Goal: Communication & Community: Answer question/provide support

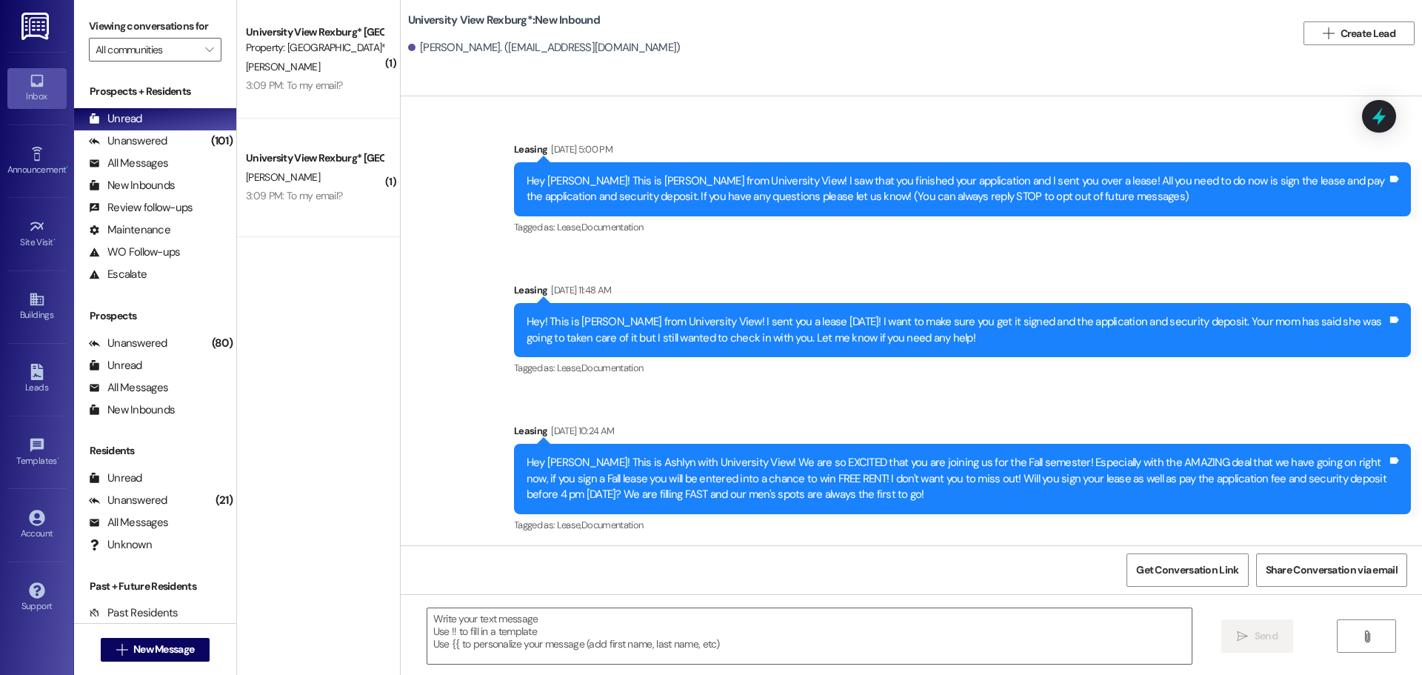
scroll to position [701, 0]
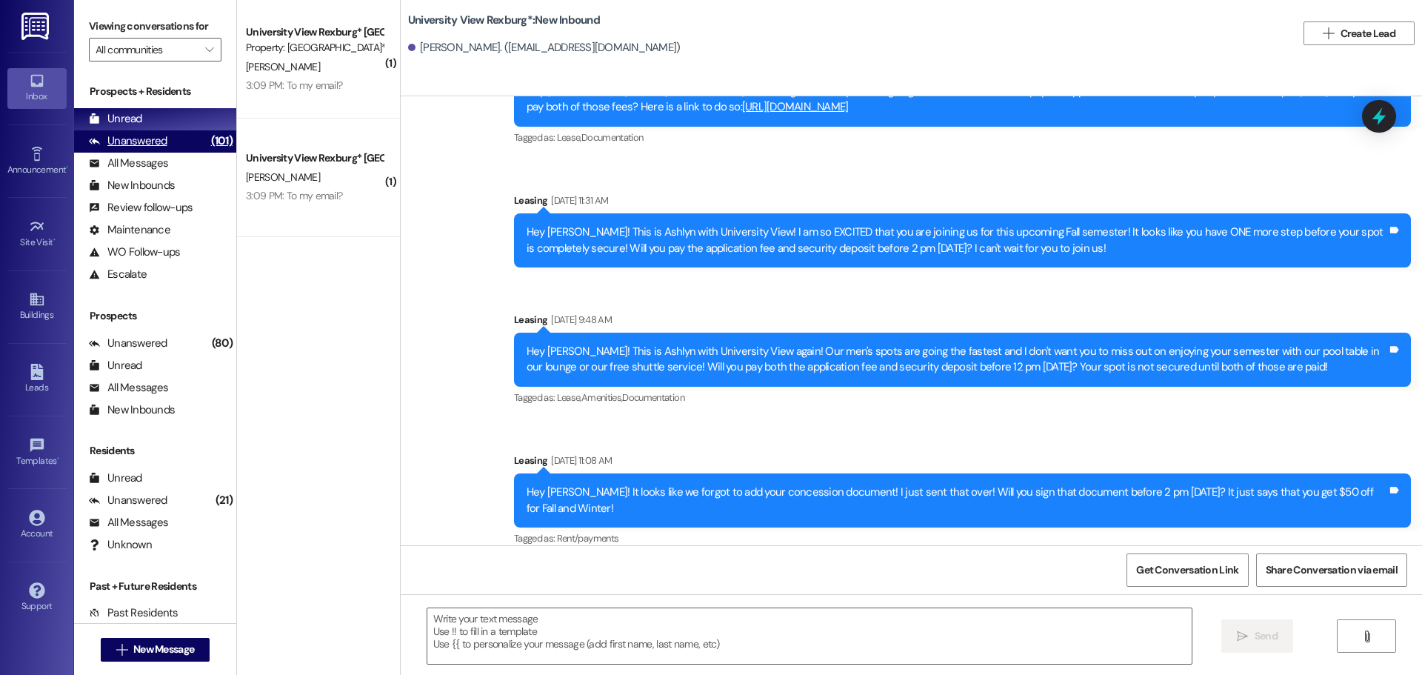
click at [126, 141] on div "Unanswered" at bounding box center [128, 141] width 79 height 16
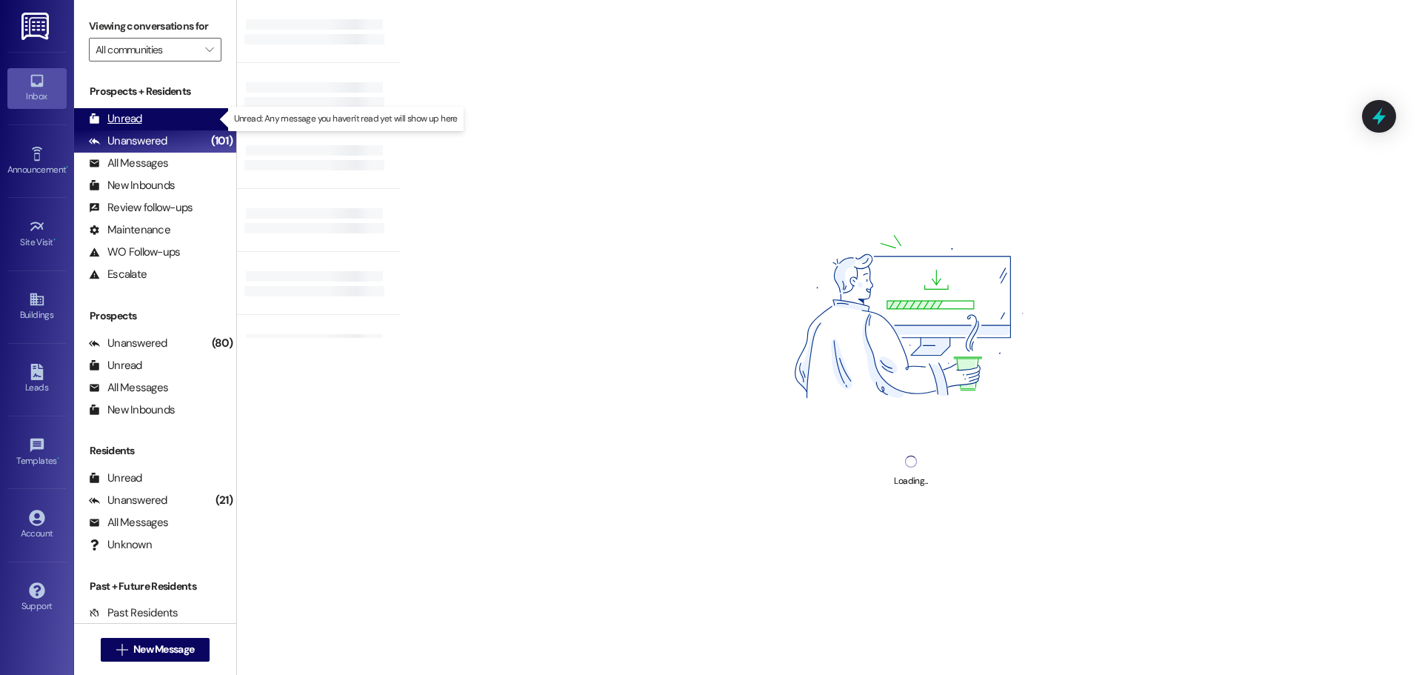
click at [129, 116] on div "Unread" at bounding box center [115, 119] width 53 height 16
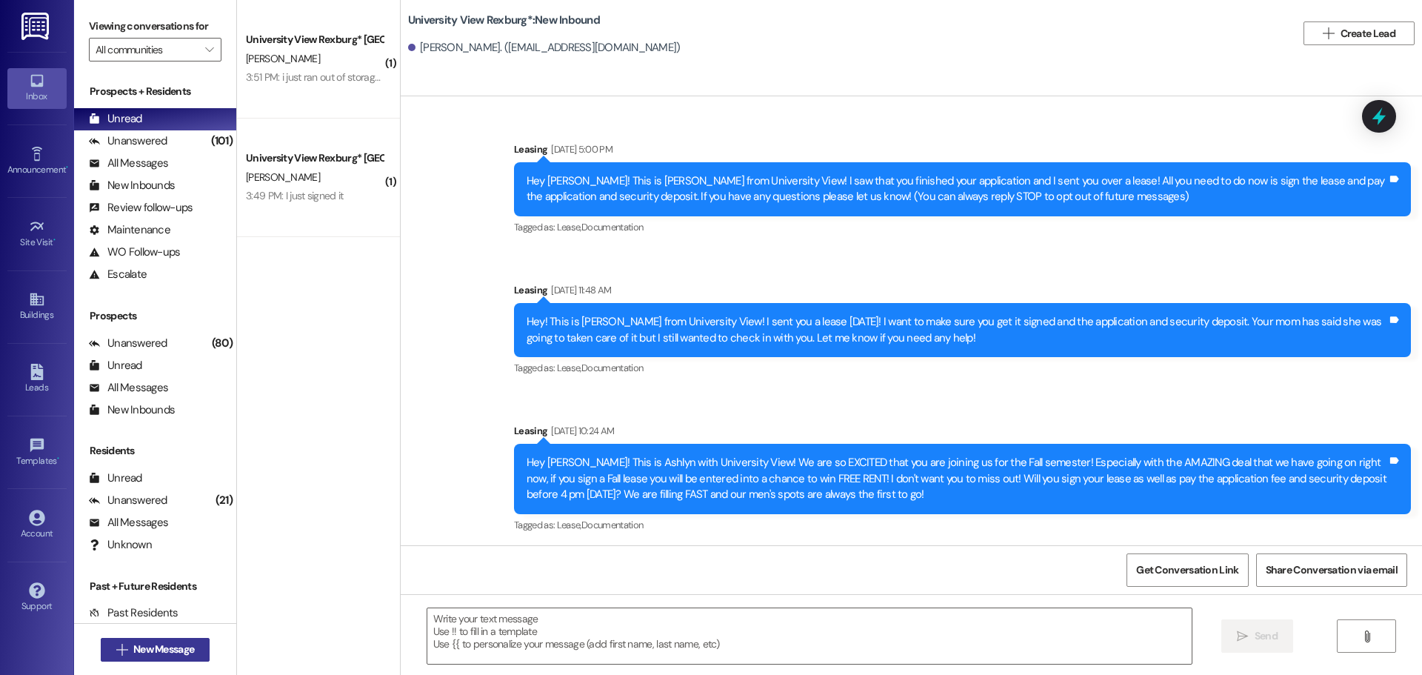
click at [133, 656] on span "New Message" at bounding box center [163, 650] width 61 height 16
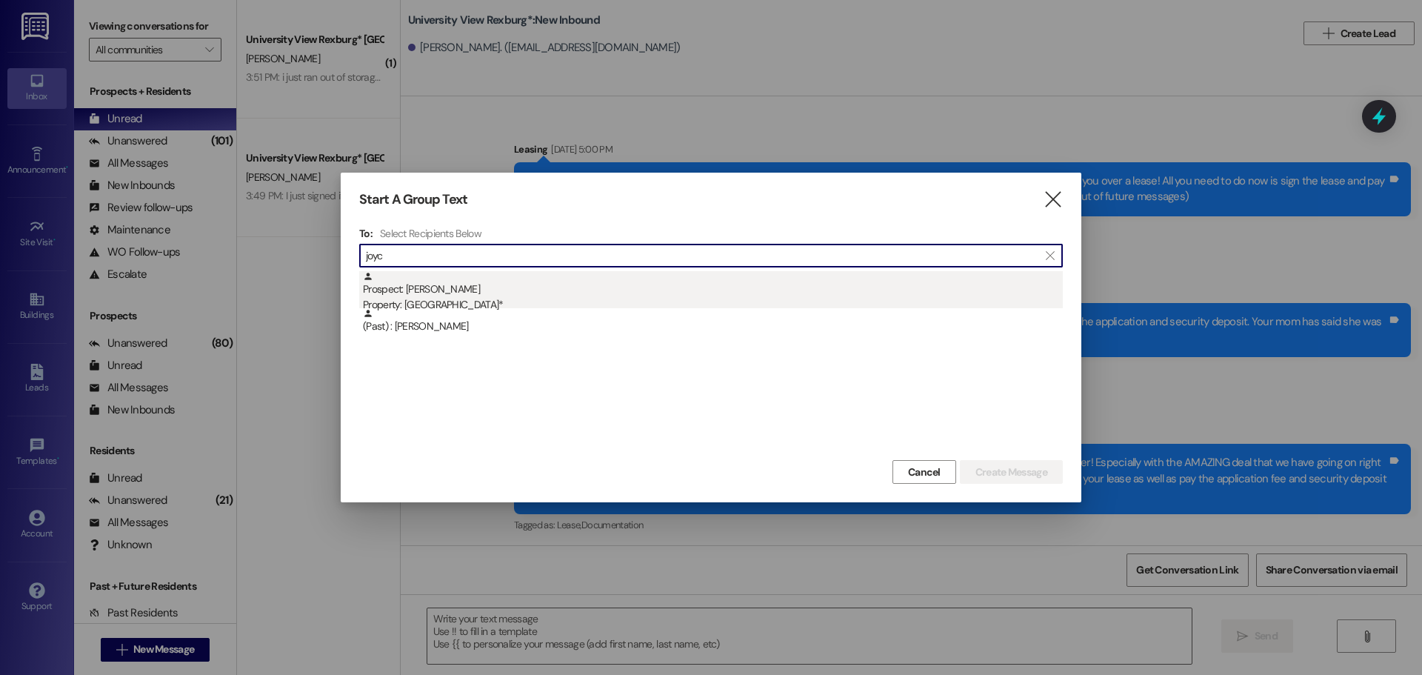
type input "joyc"
click at [507, 302] on div "Property: [GEOGRAPHIC_DATA]*" at bounding box center [713, 305] width 700 height 16
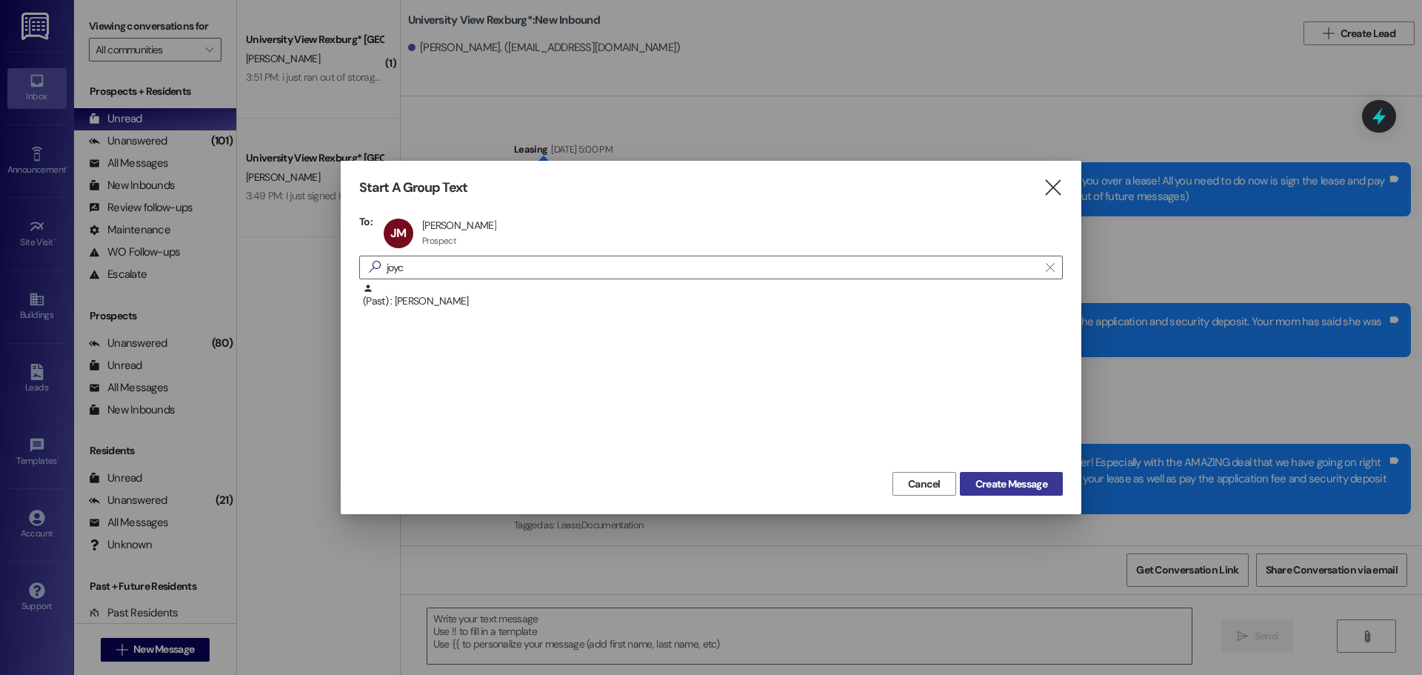
click at [1011, 479] on span "Create Message" at bounding box center [1012, 484] width 72 height 16
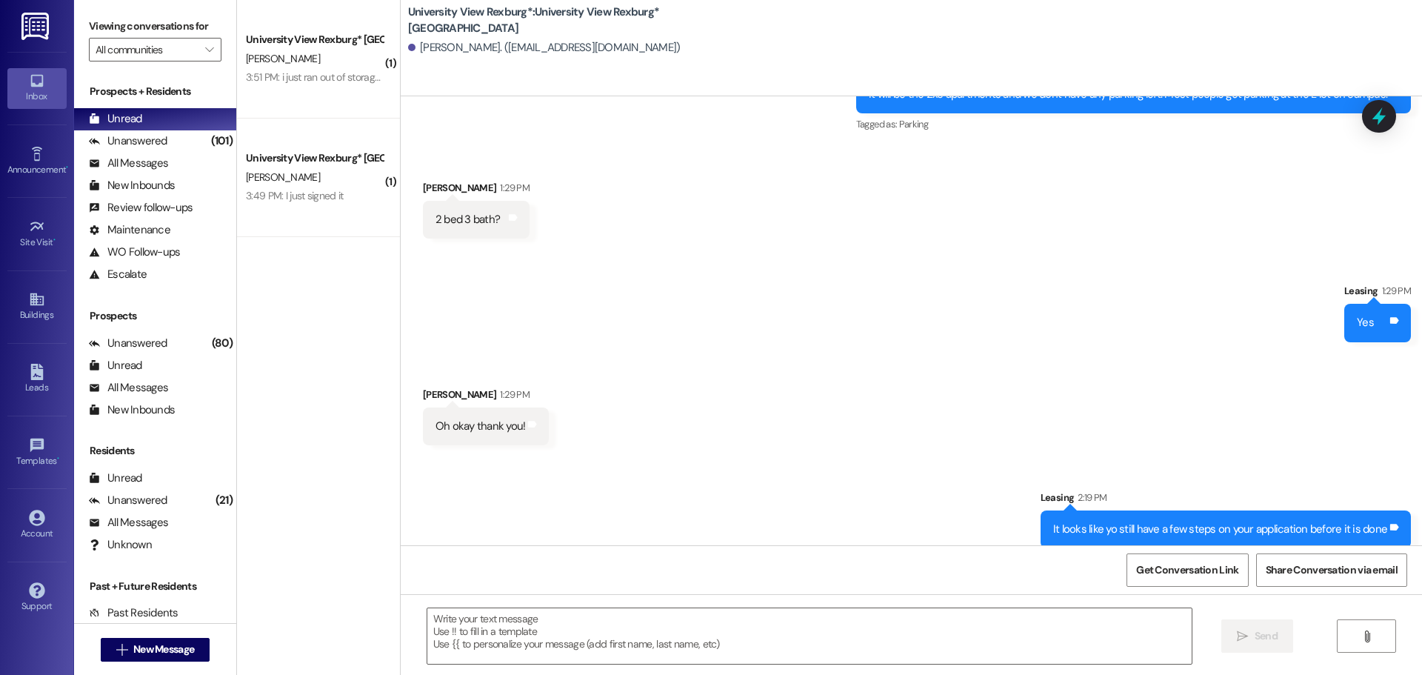
scroll to position [590, 0]
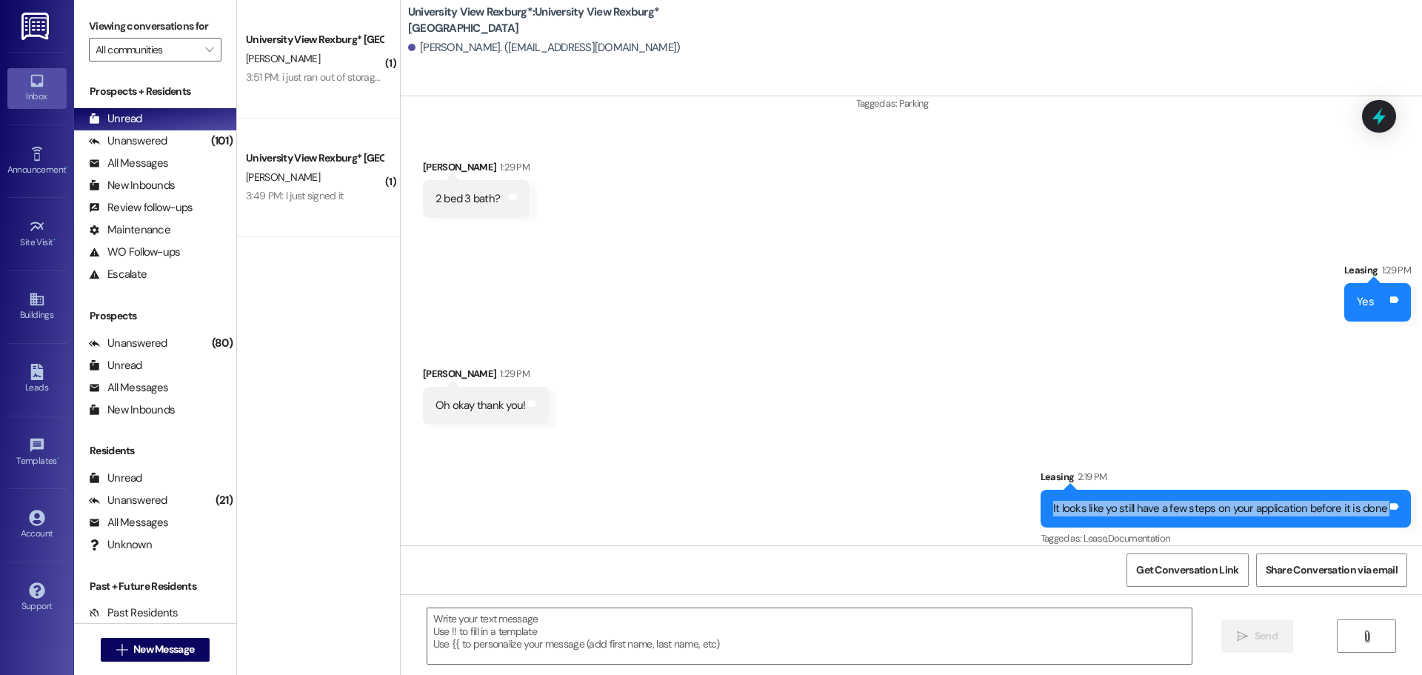
drag, startPoint x: 1051, startPoint y: 491, endPoint x: 1390, endPoint y: 506, distance: 338.9
click at [1390, 506] on div "It looks like yo still have a few steps on your application before it is done T…" at bounding box center [1226, 509] width 370 height 38
copy div "It looks like yo still have a few steps on your application before it is done T…"
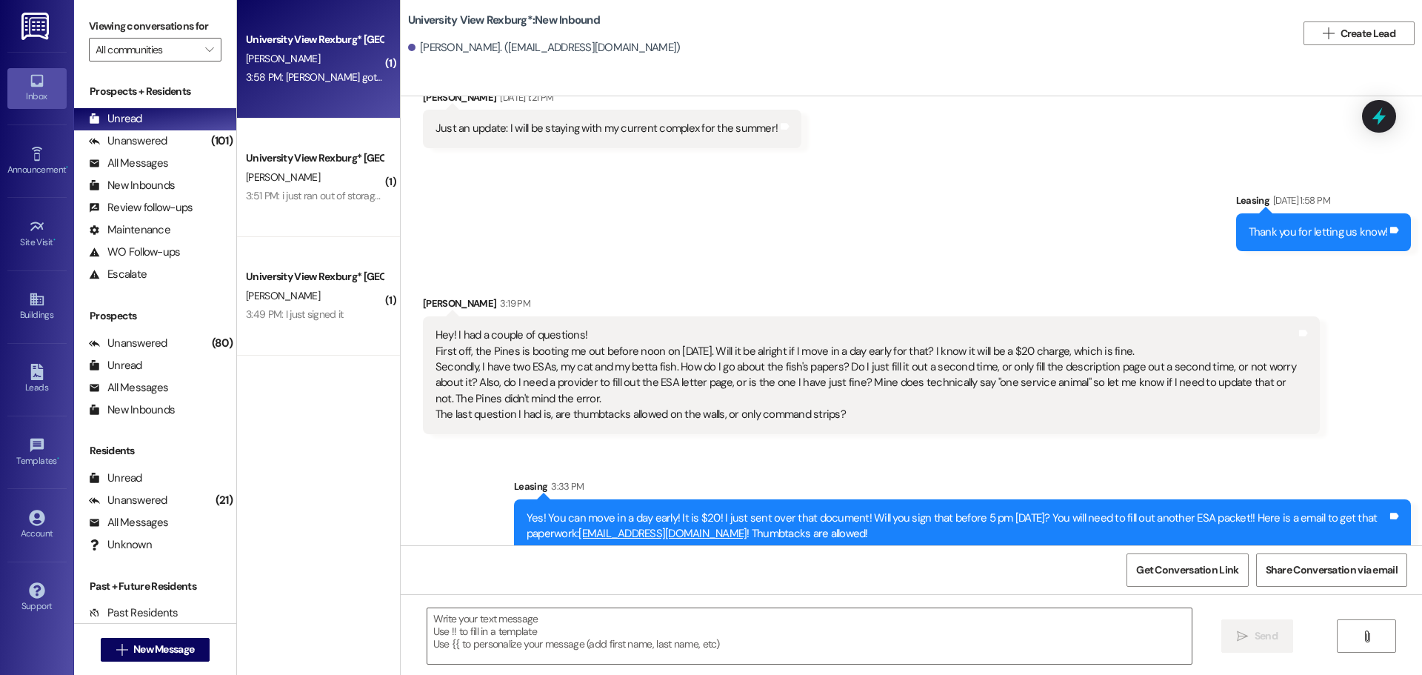
scroll to position [2485, 0]
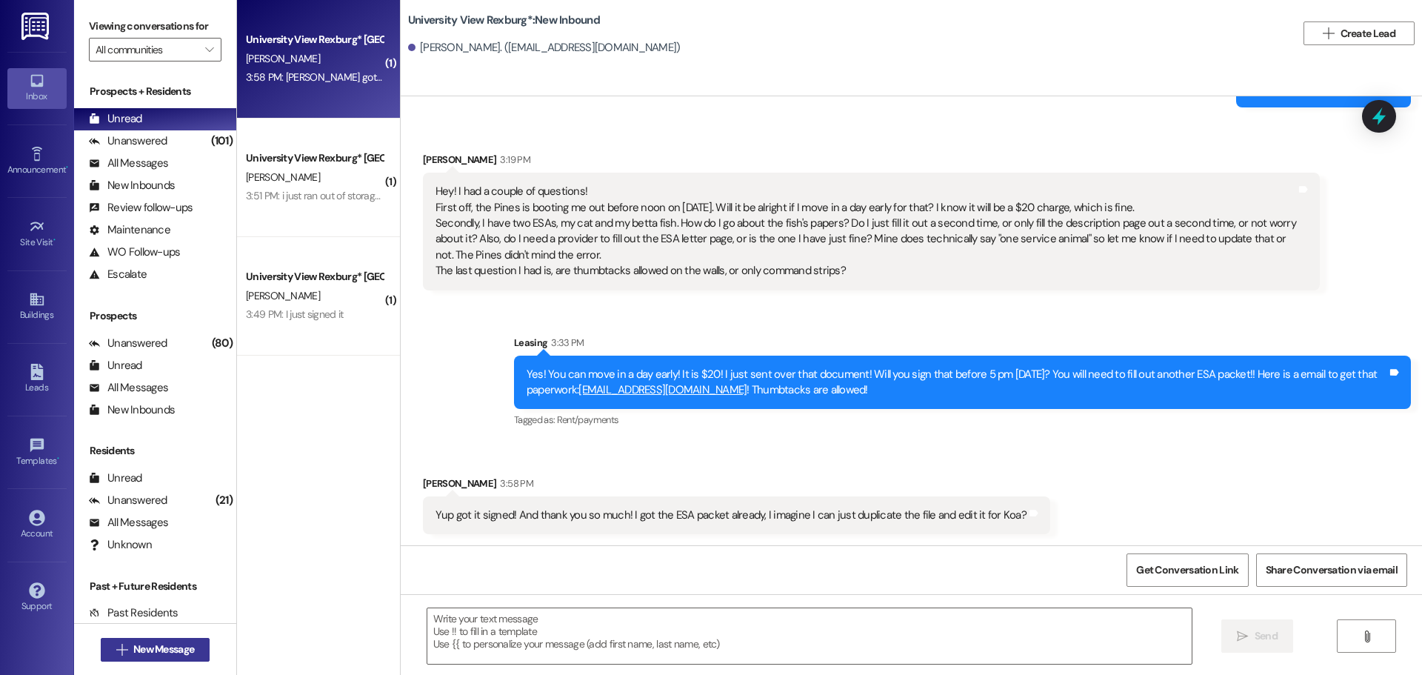
click at [116, 653] on icon "" at bounding box center [121, 650] width 11 height 12
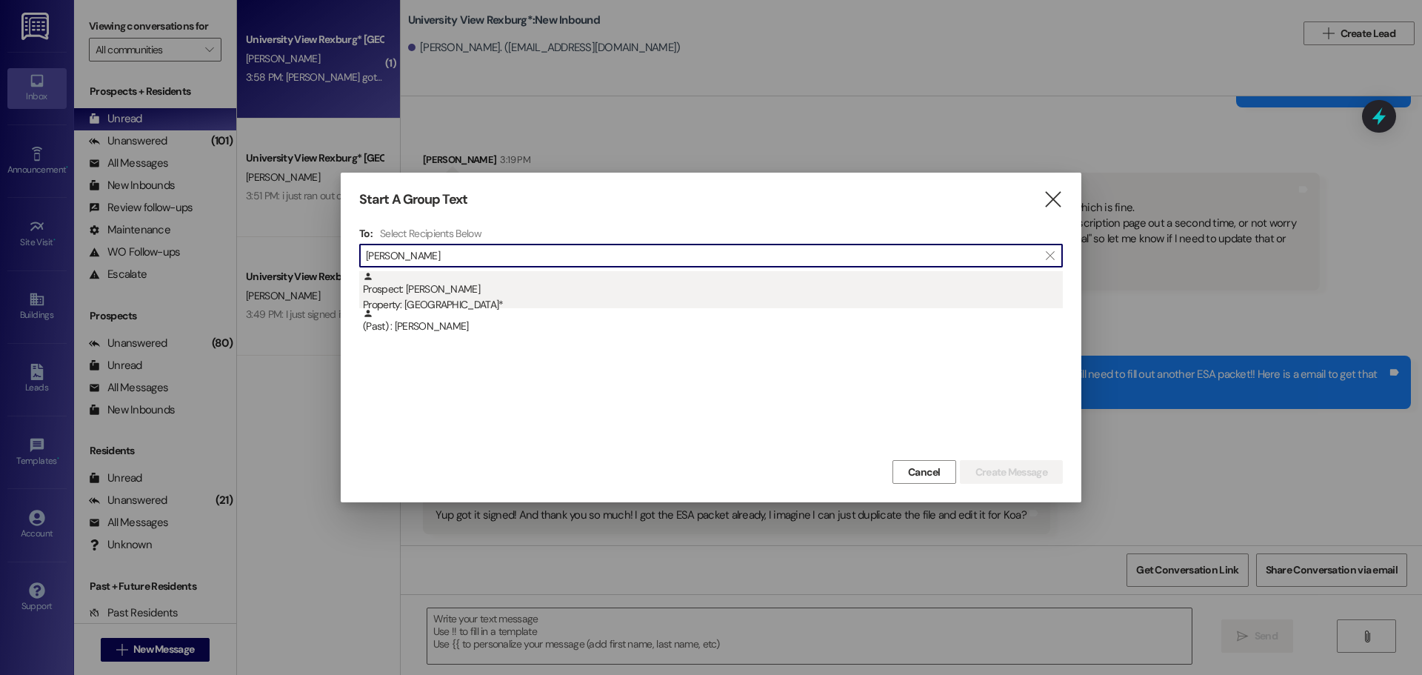
type input "[PERSON_NAME]"
click at [486, 299] on div "Property: [GEOGRAPHIC_DATA]*" at bounding box center [713, 305] width 700 height 16
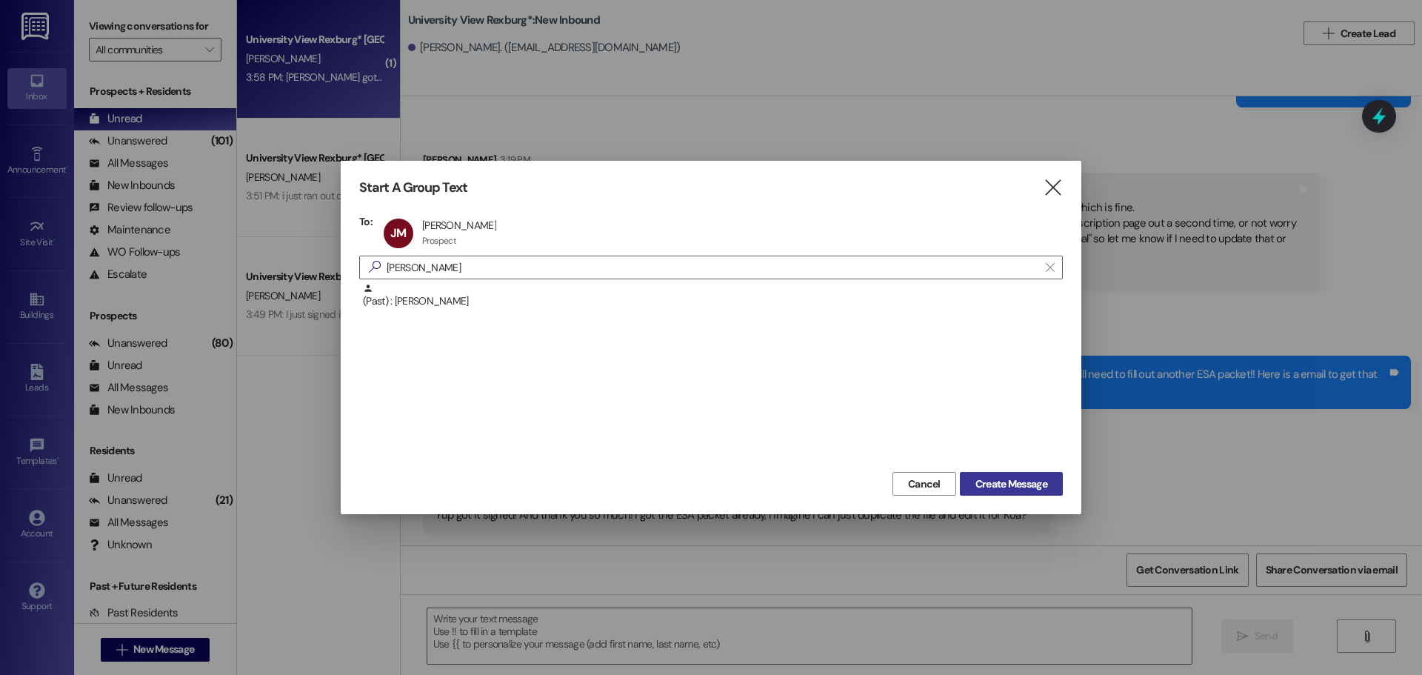
click at [1012, 482] on span "Create Message" at bounding box center [1012, 484] width 72 height 16
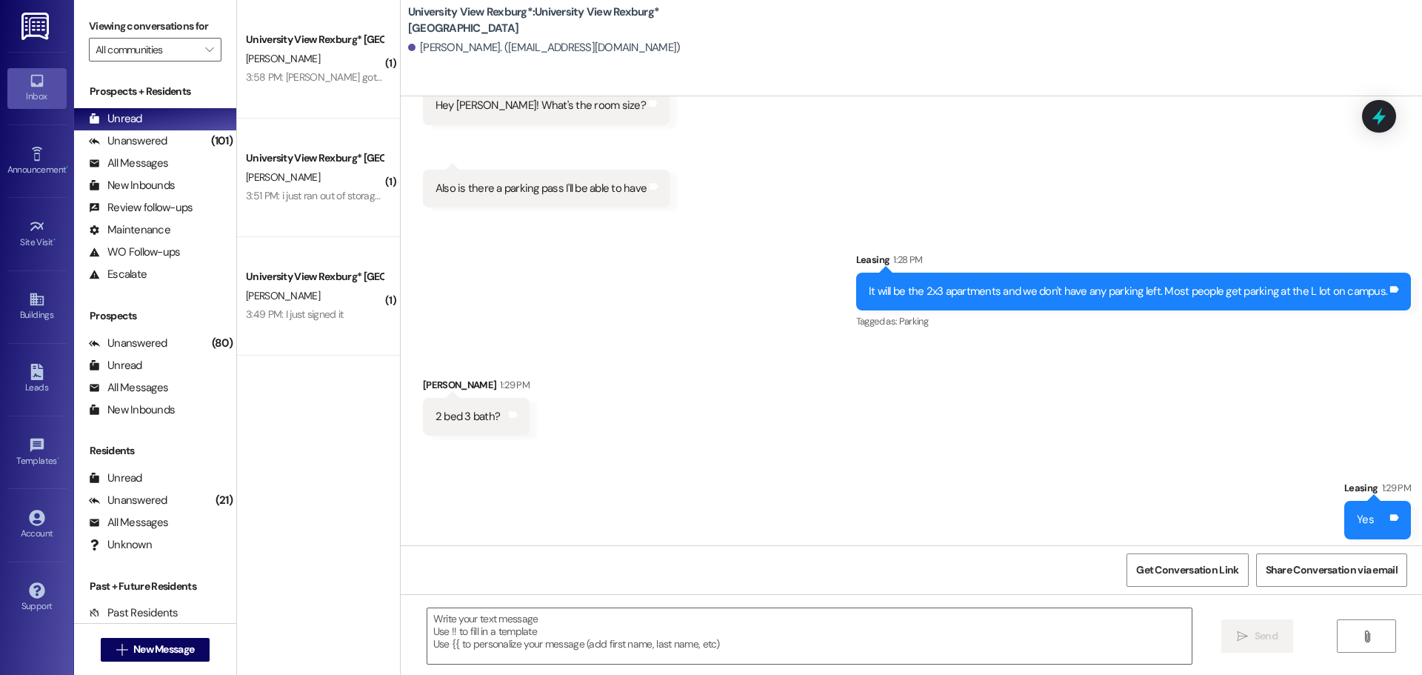
scroll to position [590, 0]
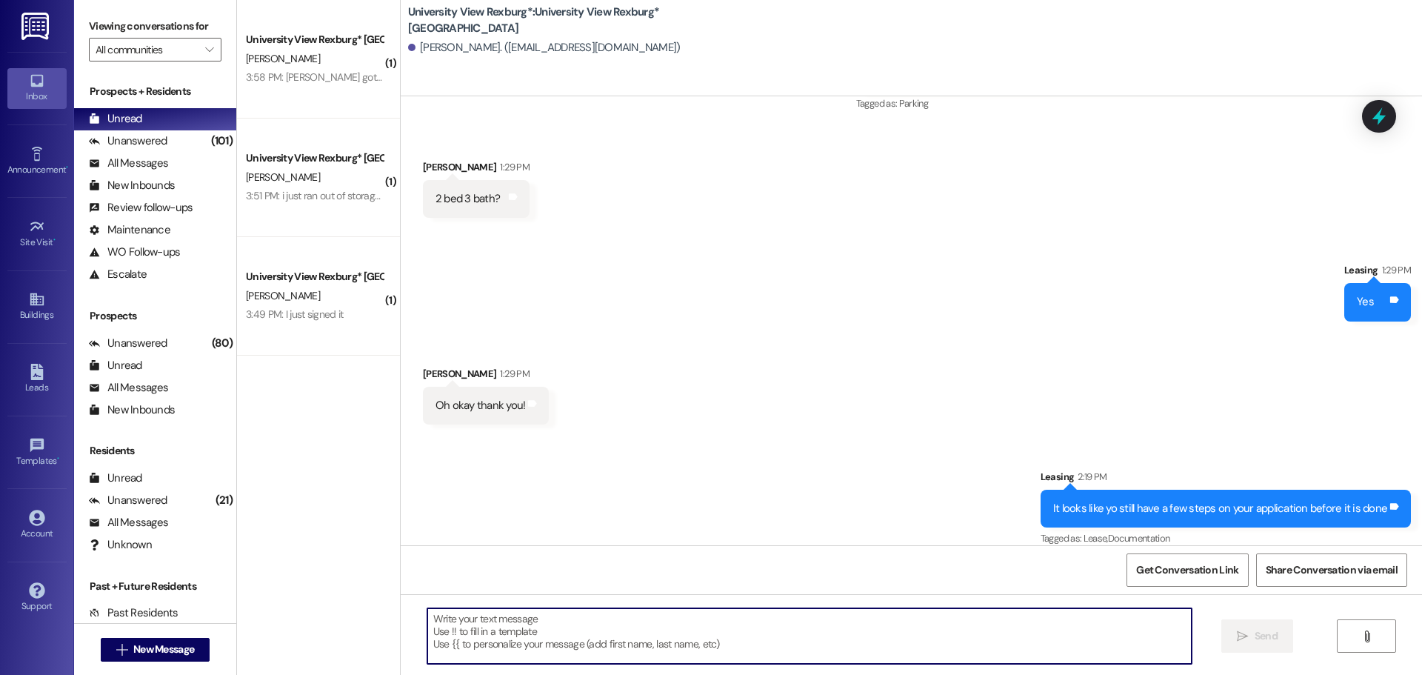
click at [711, 619] on textarea at bounding box center [809, 636] width 764 height 56
click at [562, 622] on textarea "Are you able to finish your aplication [DATE]?" at bounding box center [809, 636] width 764 height 56
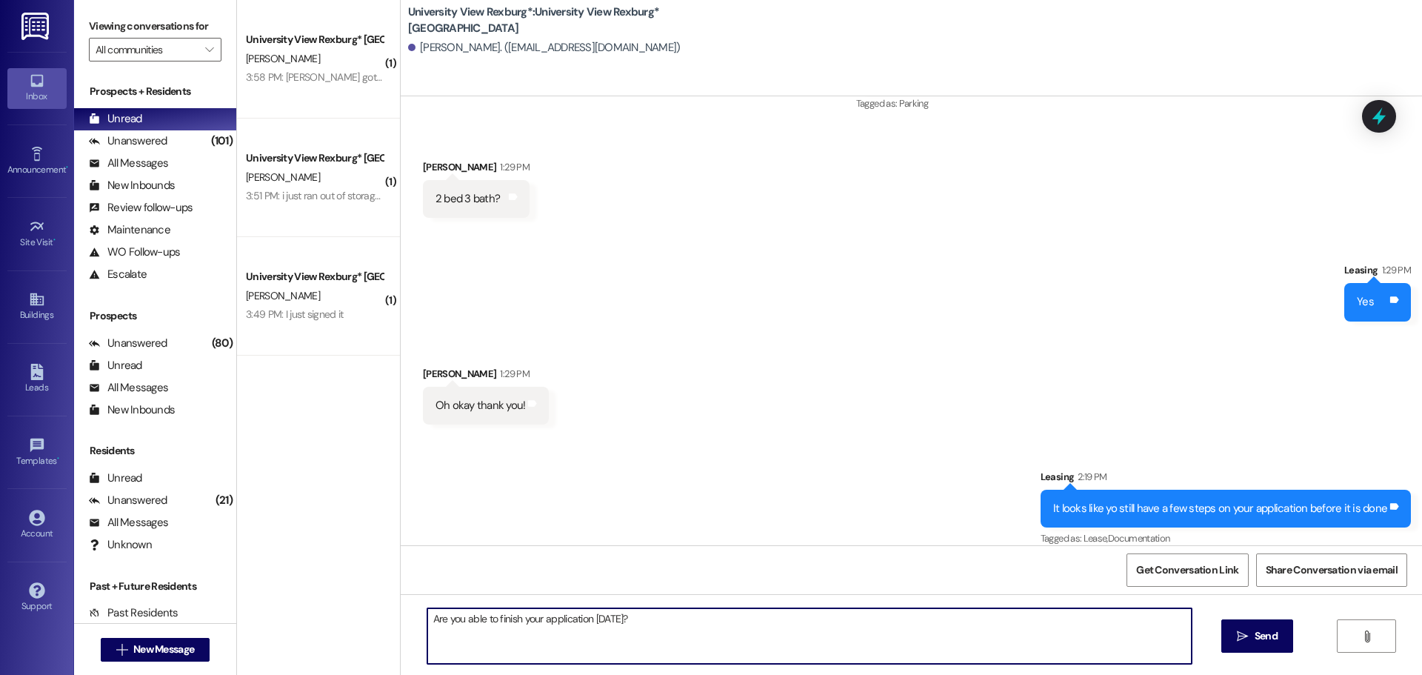
drag, startPoint x: 628, startPoint y: 624, endPoint x: 377, endPoint y: 639, distance: 251.5
click at [377, 639] on div "( 1 ) University View Rexburg* Prospect [PERSON_NAME] 3:58 PM: [PERSON_NAME] go…" at bounding box center [829, 337] width 1185 height 675
type textarea "Are you able to finish your application [DATE]?"
click at [1237, 630] on icon "" at bounding box center [1242, 636] width 11 height 12
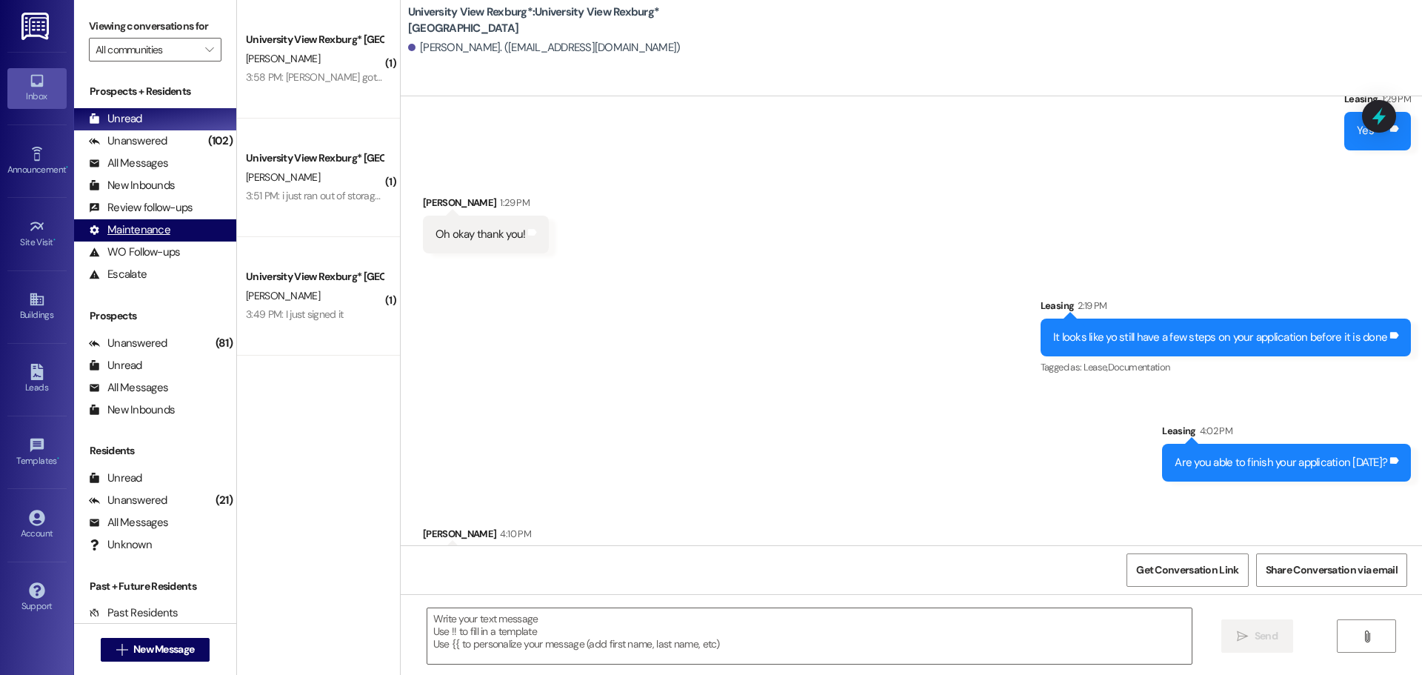
scroll to position [796, 0]
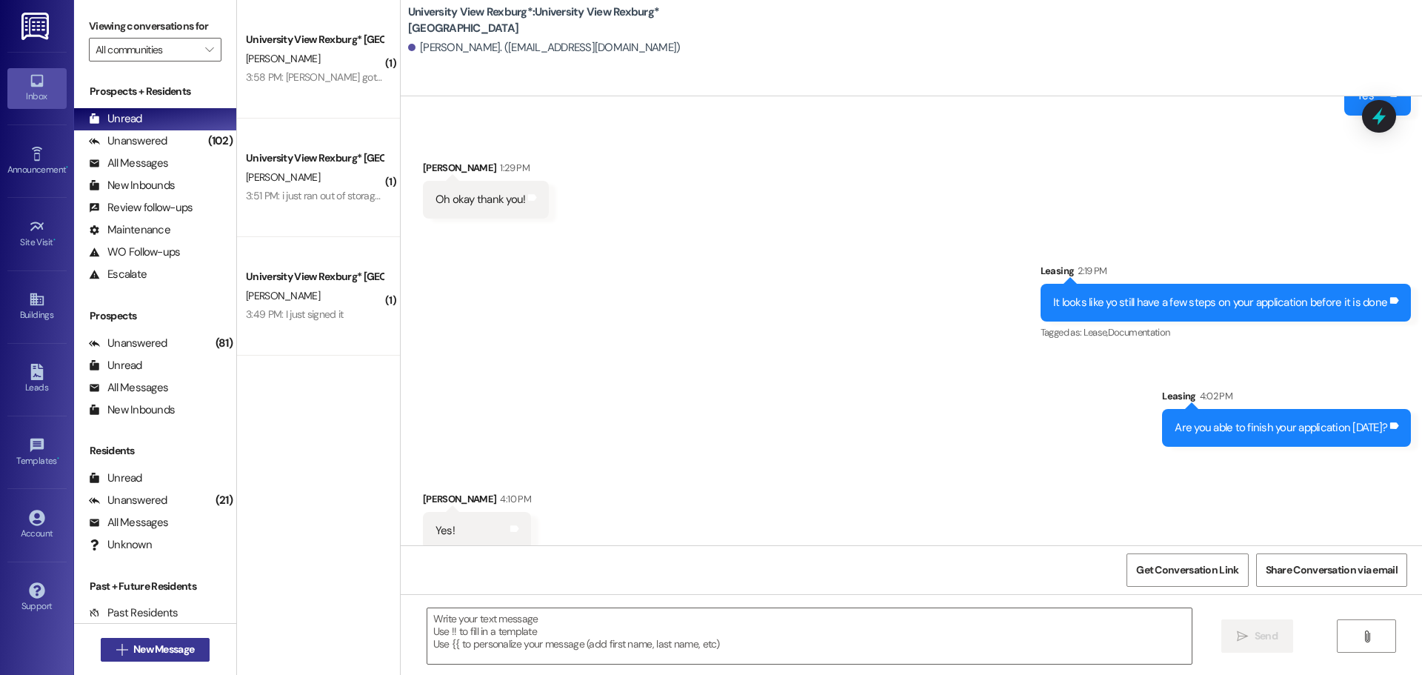
click at [158, 651] on span "New Message" at bounding box center [163, 650] width 61 height 16
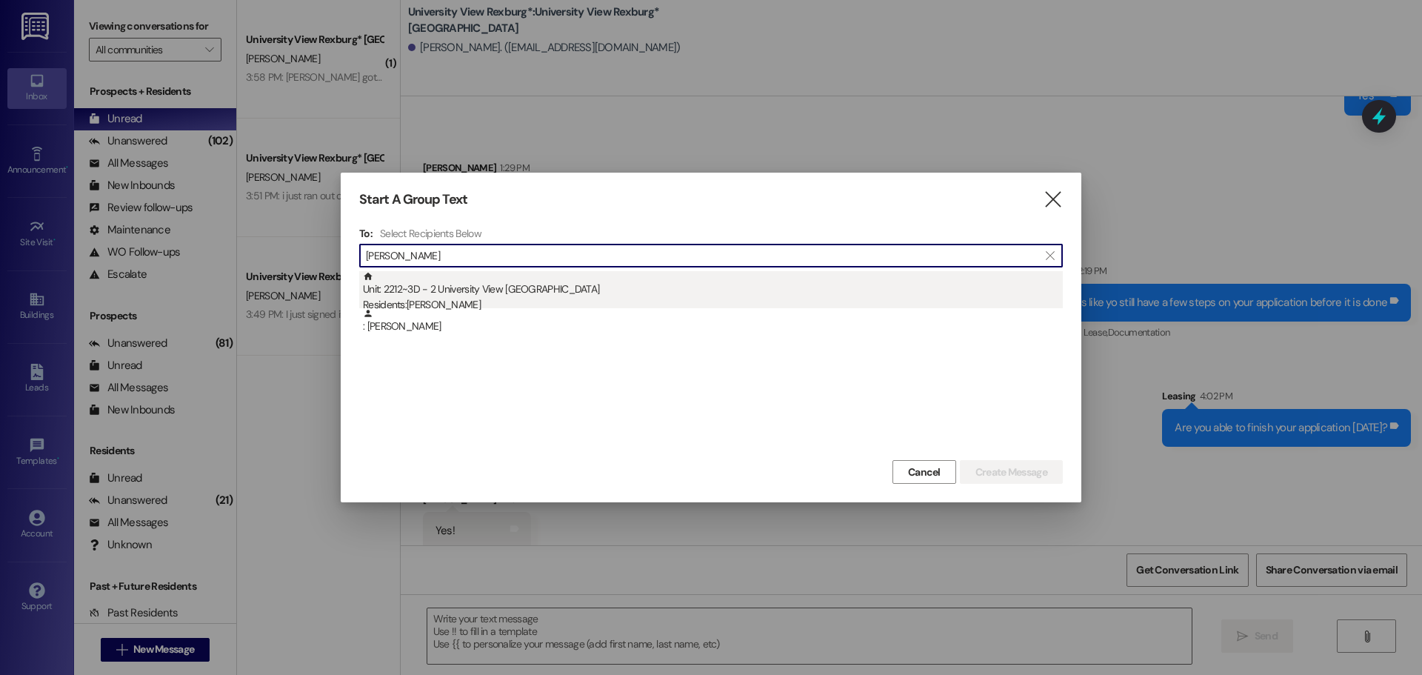
type input "[PERSON_NAME]"
click at [569, 284] on div "Unit: 2212~3D - 2 University View Rexburg Residents: [PERSON_NAME]" at bounding box center [713, 292] width 700 height 42
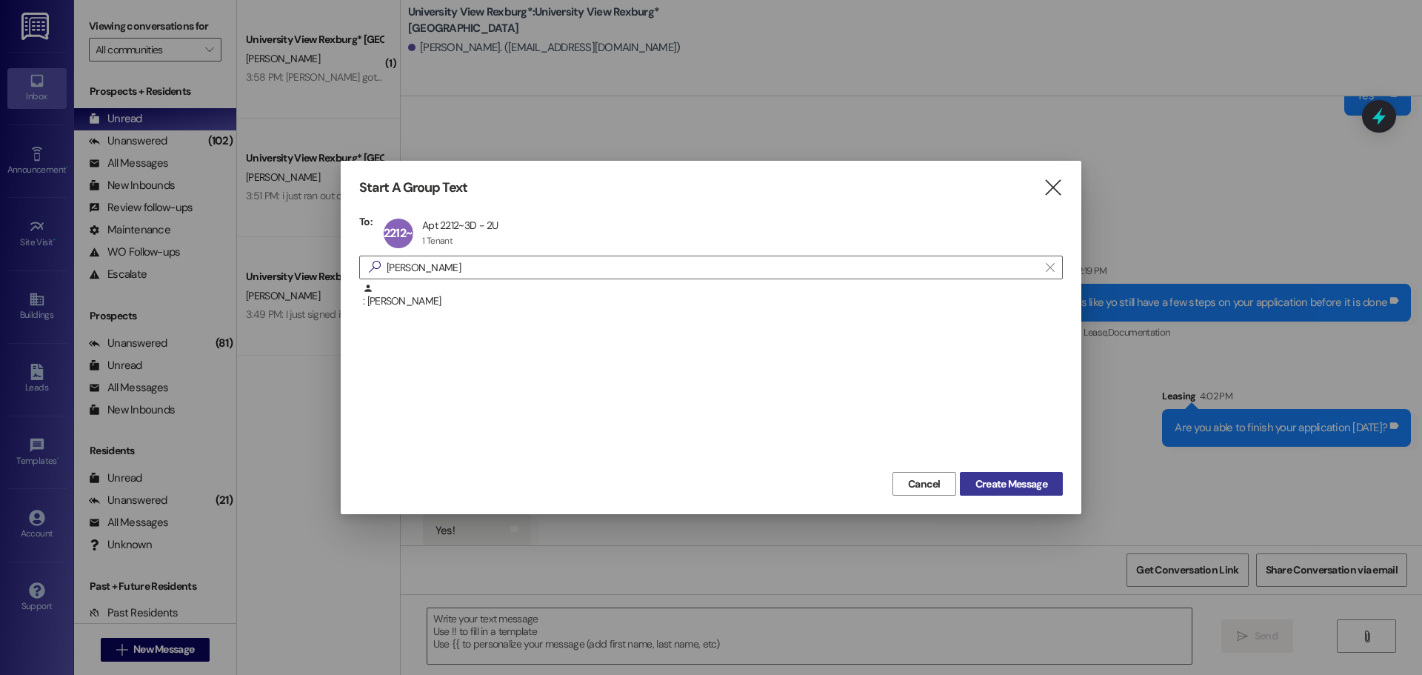
click at [1037, 478] on span "Create Message" at bounding box center [1012, 484] width 72 height 16
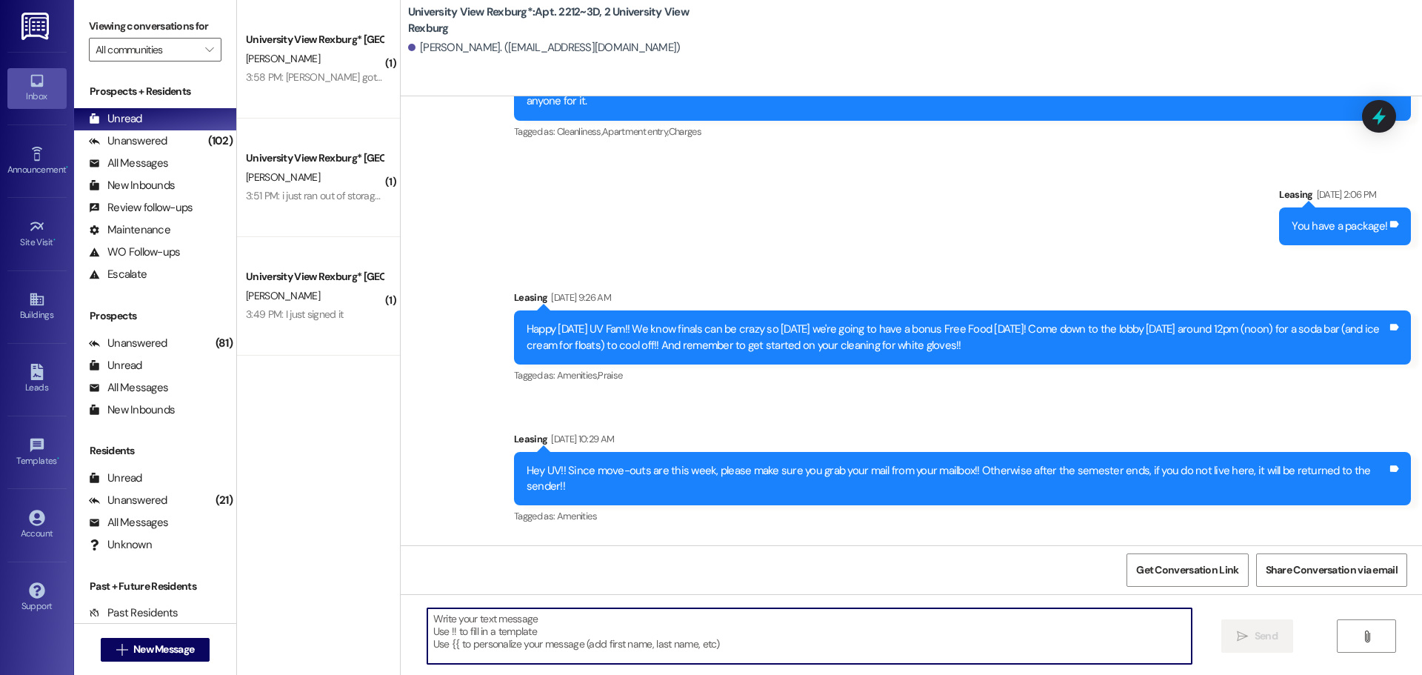
scroll to position [35351, 0]
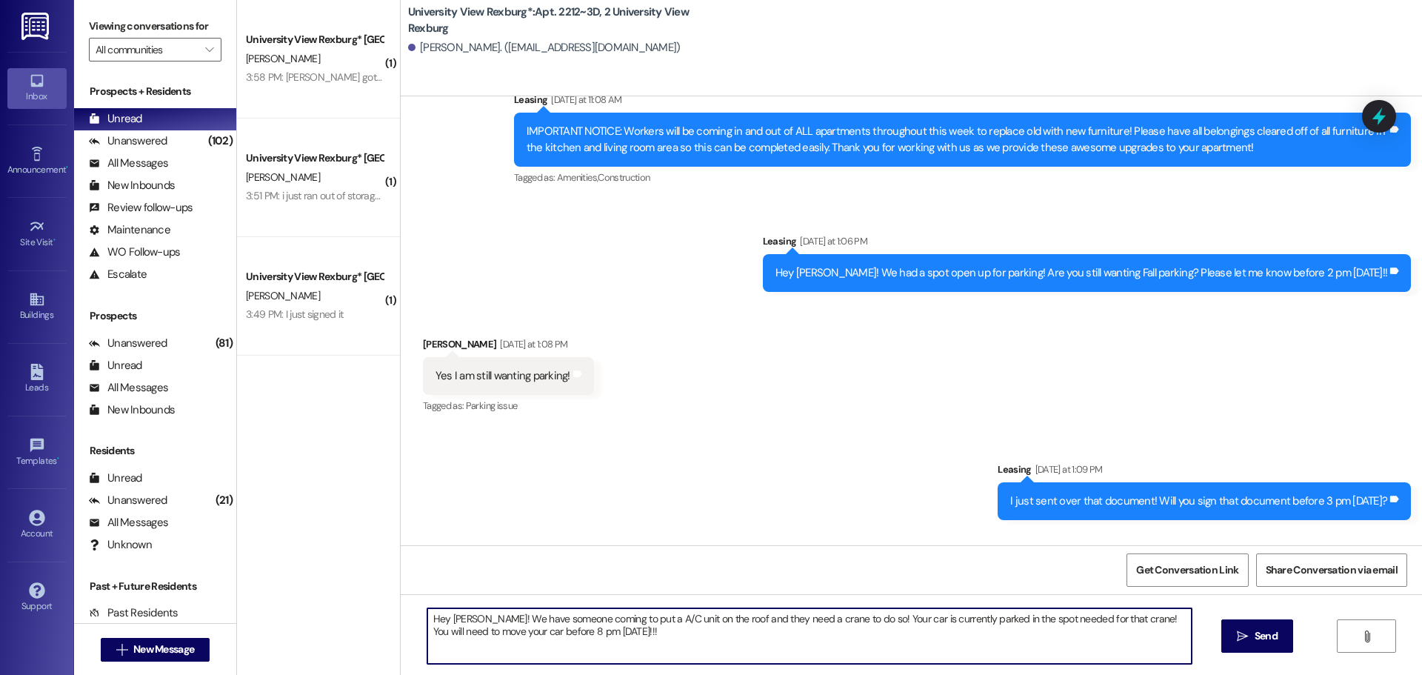
click at [487, 639] on textarea "Hey [PERSON_NAME]! We have someone coming to put a A/C unit on the roof and the…" at bounding box center [809, 636] width 764 height 56
click at [698, 637] on textarea "Hey [PERSON_NAME]! We have someone coming to put a A/C unit on the roof and the…" at bounding box center [809, 636] width 764 height 56
click at [467, 629] on textarea "Hey [PERSON_NAME]! We have someone coming to put a A/C unit on the roof and the…" at bounding box center [809, 636] width 764 height 56
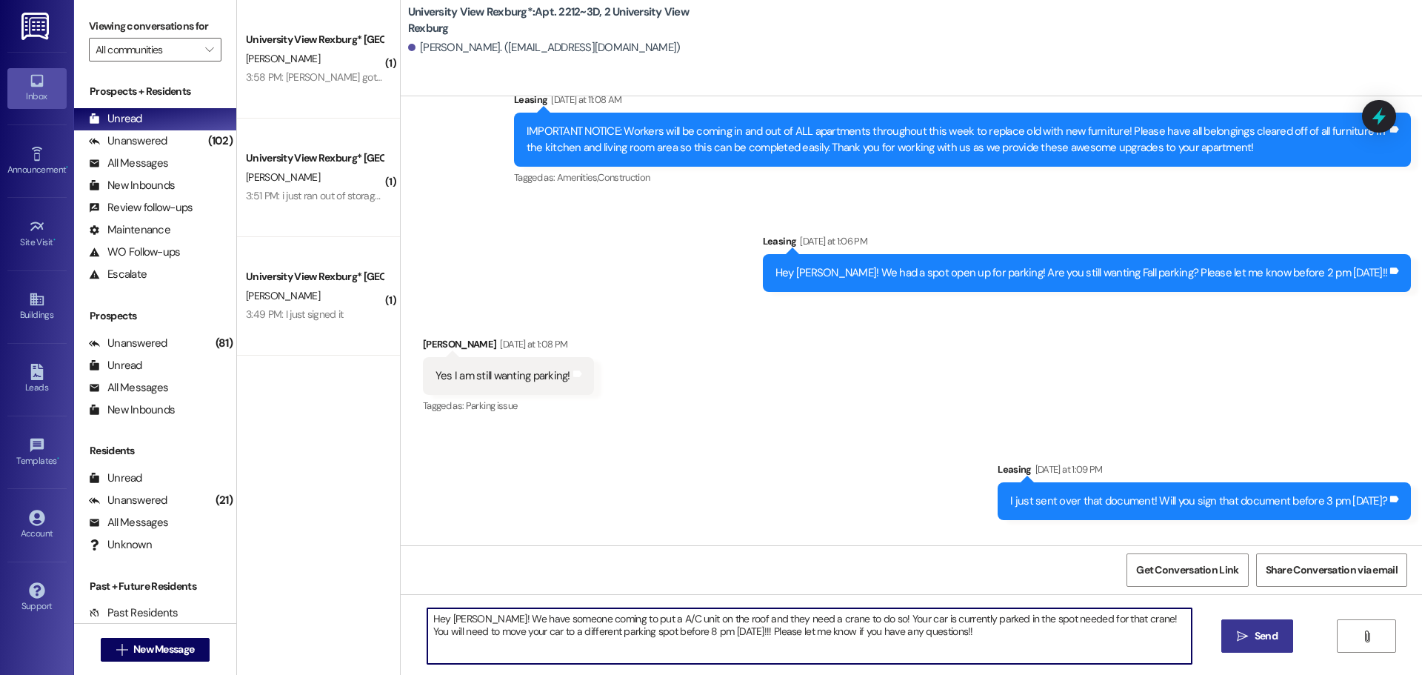
type textarea "Hey [PERSON_NAME]! We have someone coming to put a A/C unit on the roof and the…"
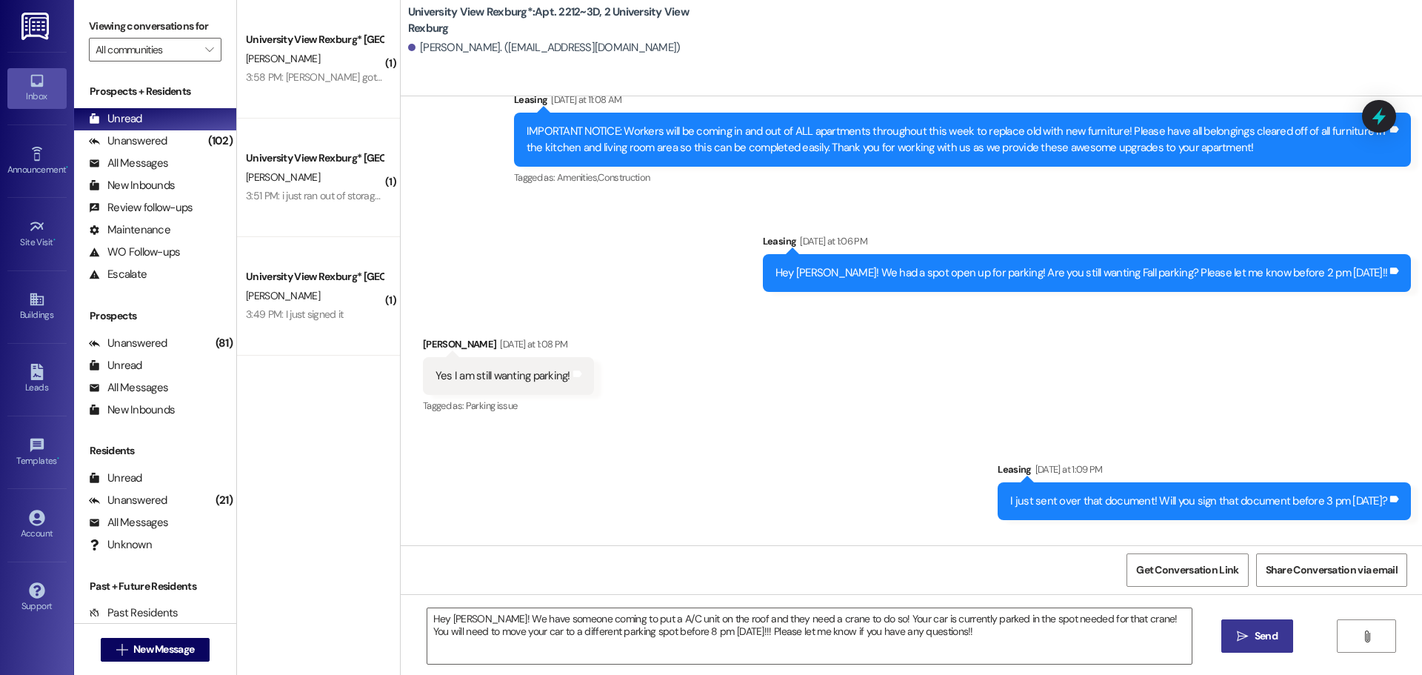
click at [1245, 642] on icon "" at bounding box center [1242, 636] width 11 height 12
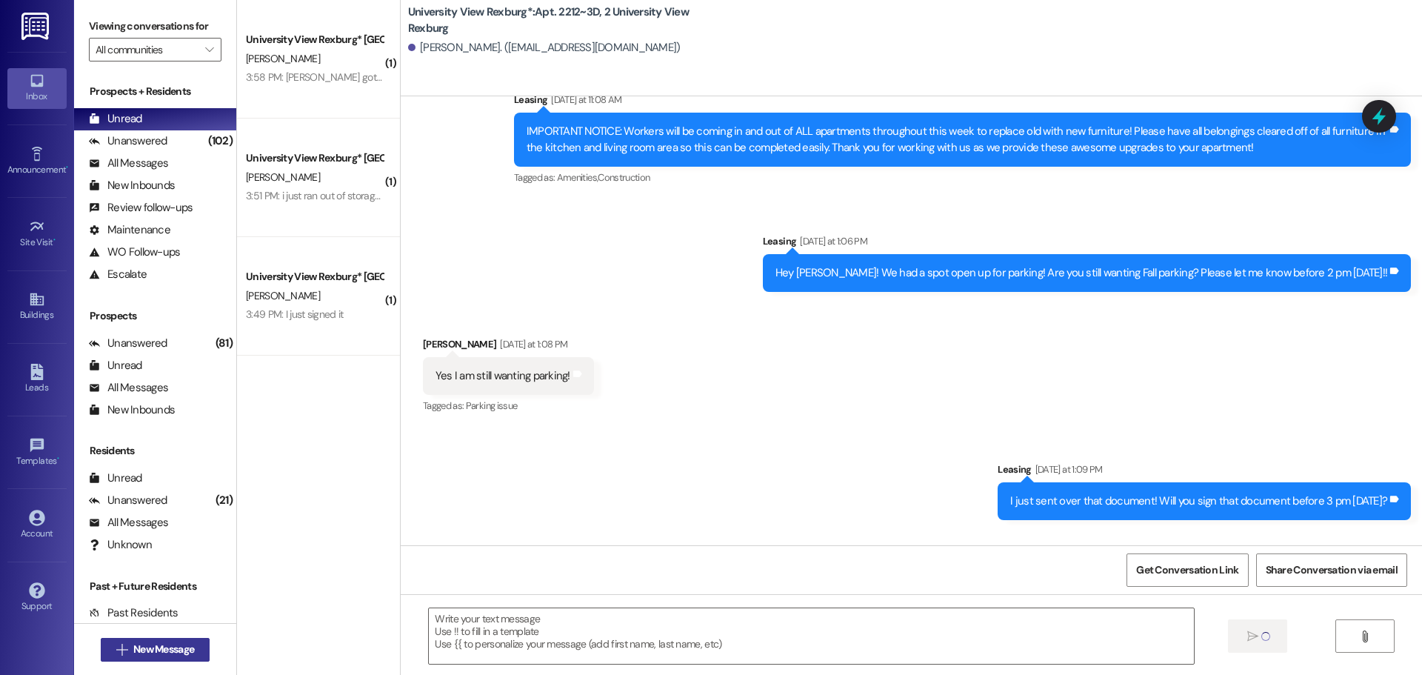
click at [121, 659] on button " New Message" at bounding box center [156, 650] width 110 height 24
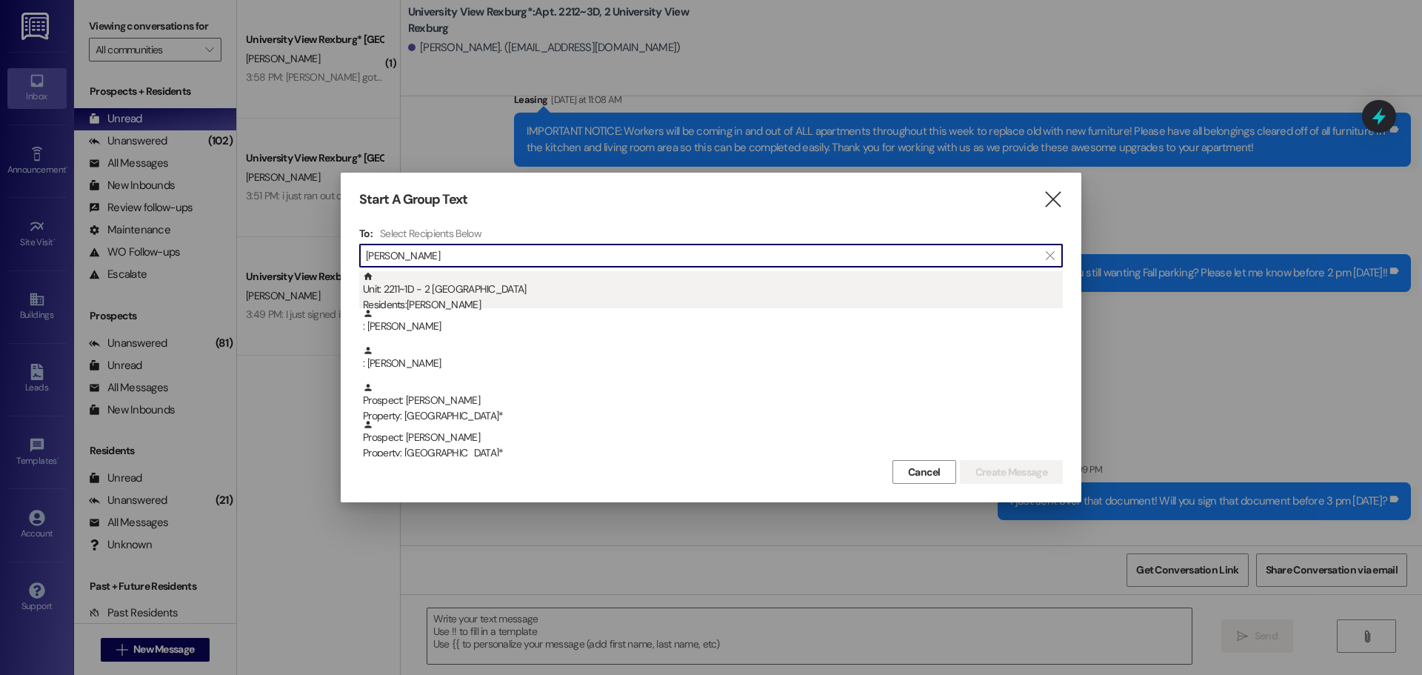
type input "[PERSON_NAME]"
click at [539, 281] on div "Unit: 2211~1D - 2 University View Rexburg Residents: [PERSON_NAME]" at bounding box center [713, 292] width 700 height 42
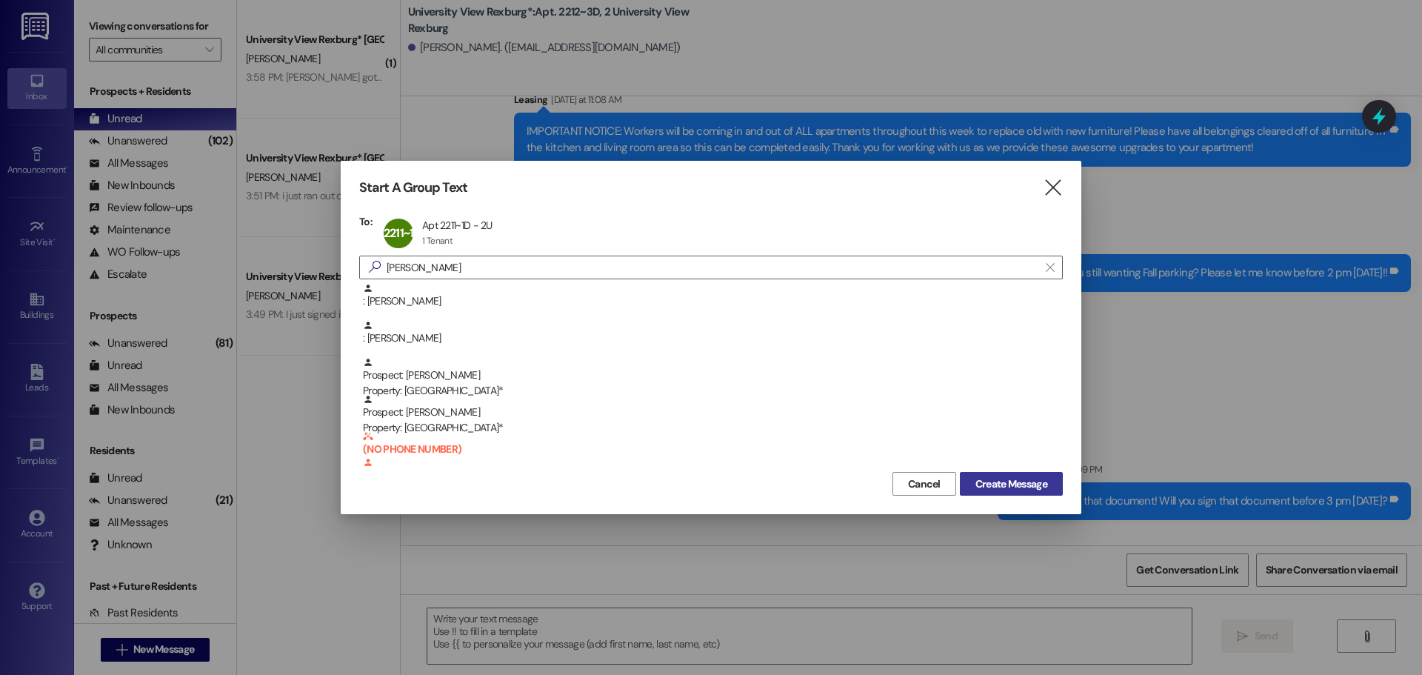
click at [1017, 485] on span "Create Message" at bounding box center [1012, 484] width 72 height 16
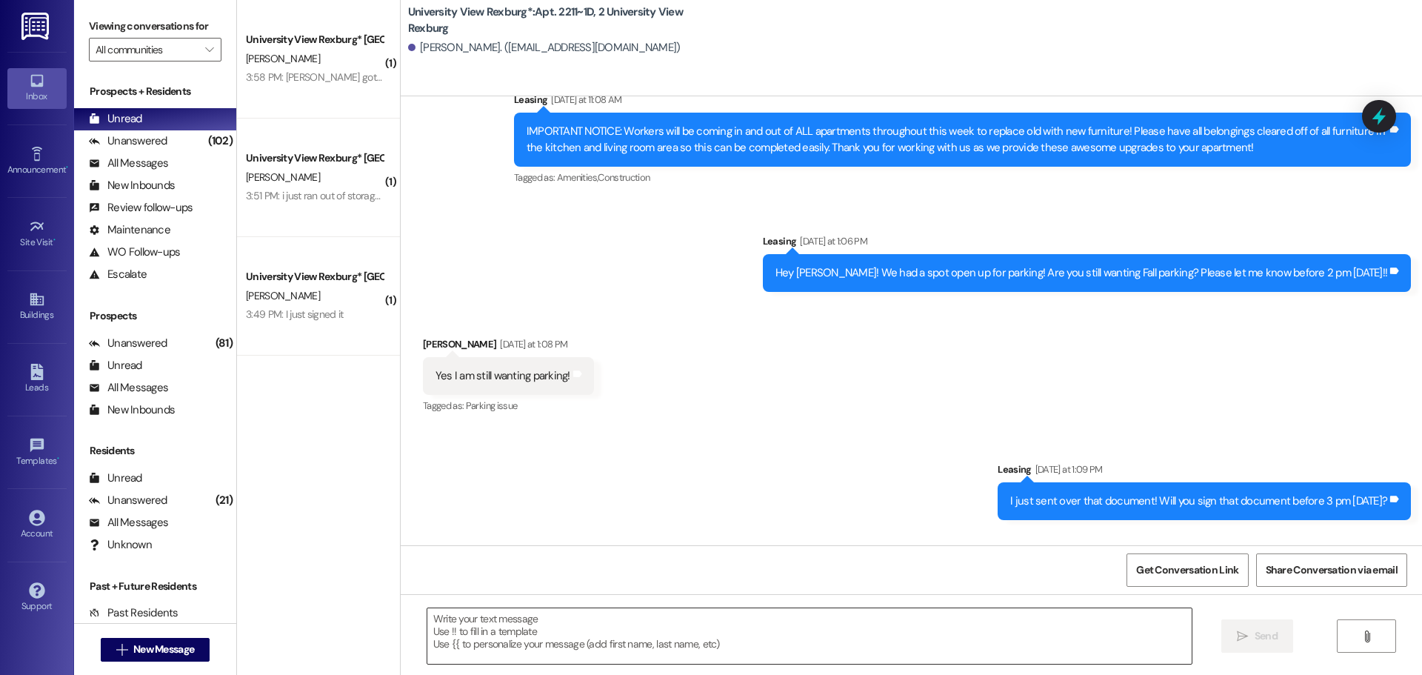
click at [500, 627] on textarea at bounding box center [809, 636] width 764 height 56
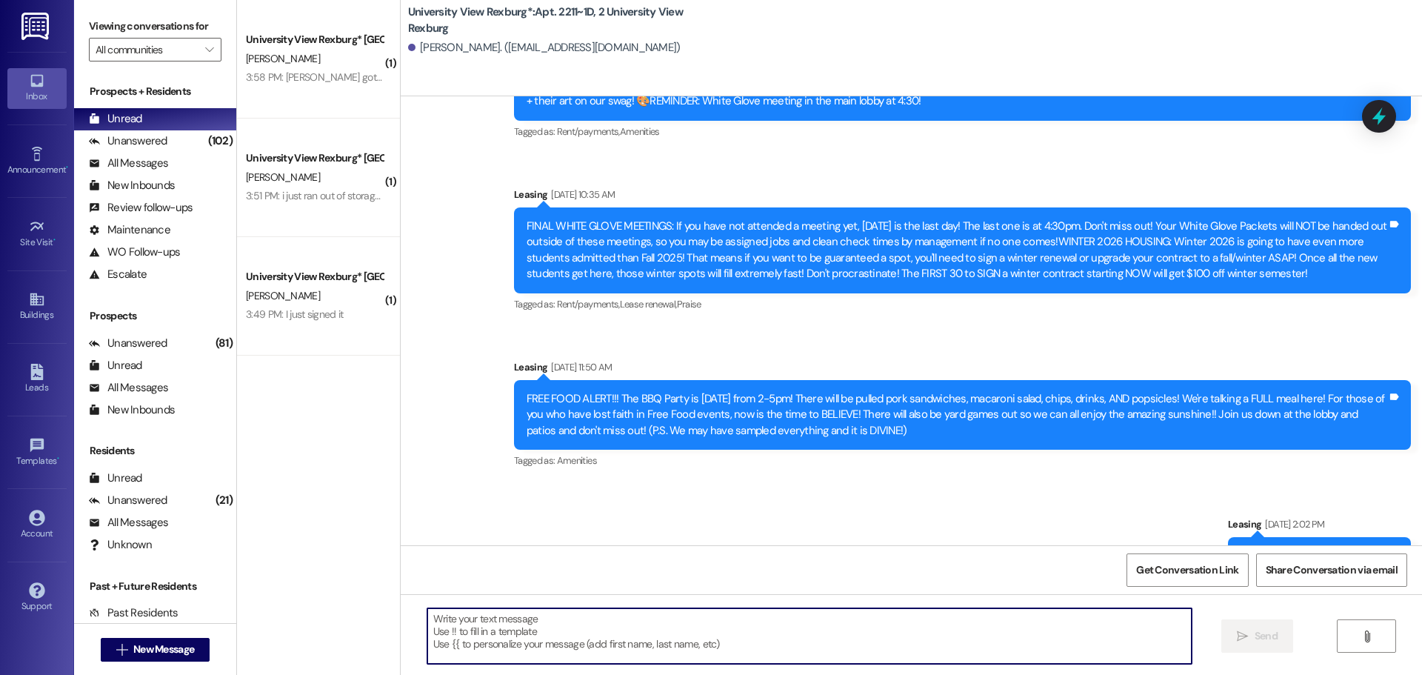
paste textarea "Hey [PERSON_NAME]! We have someone coming to put a A/C unit on the roof and the…"
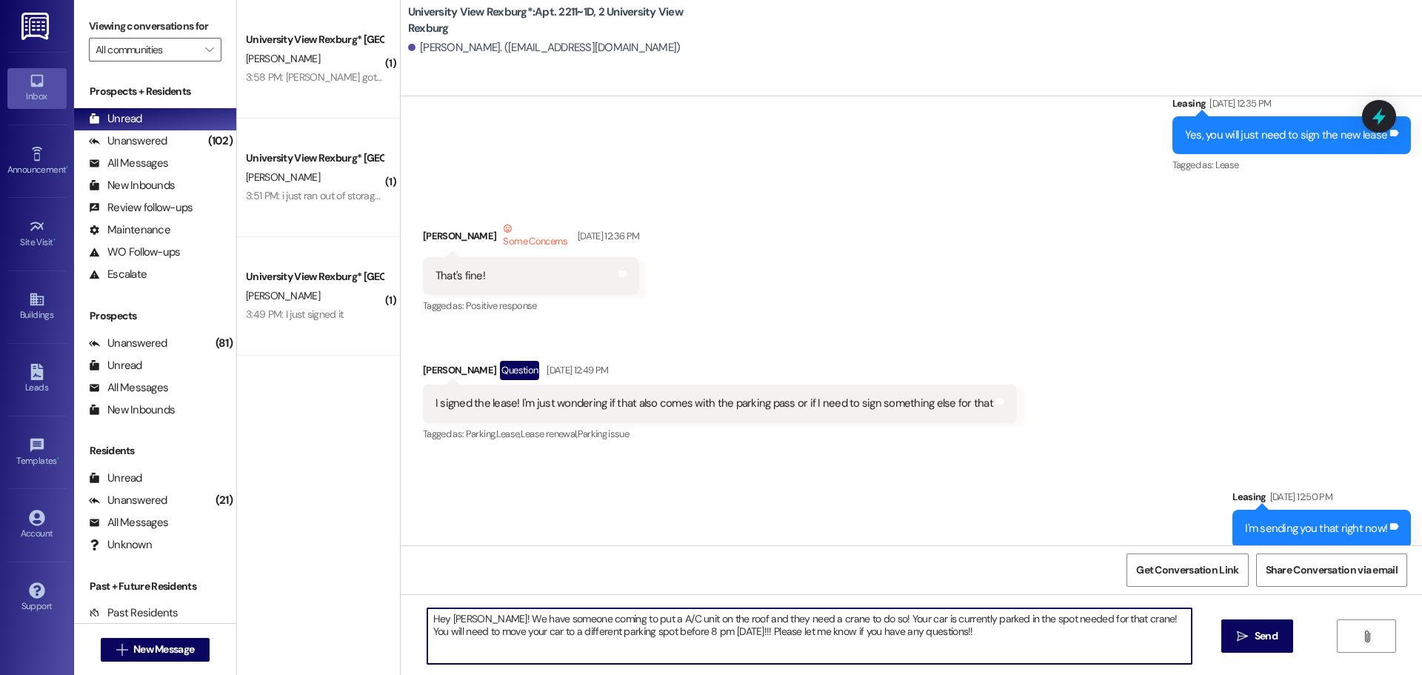
scroll to position [37311, 0]
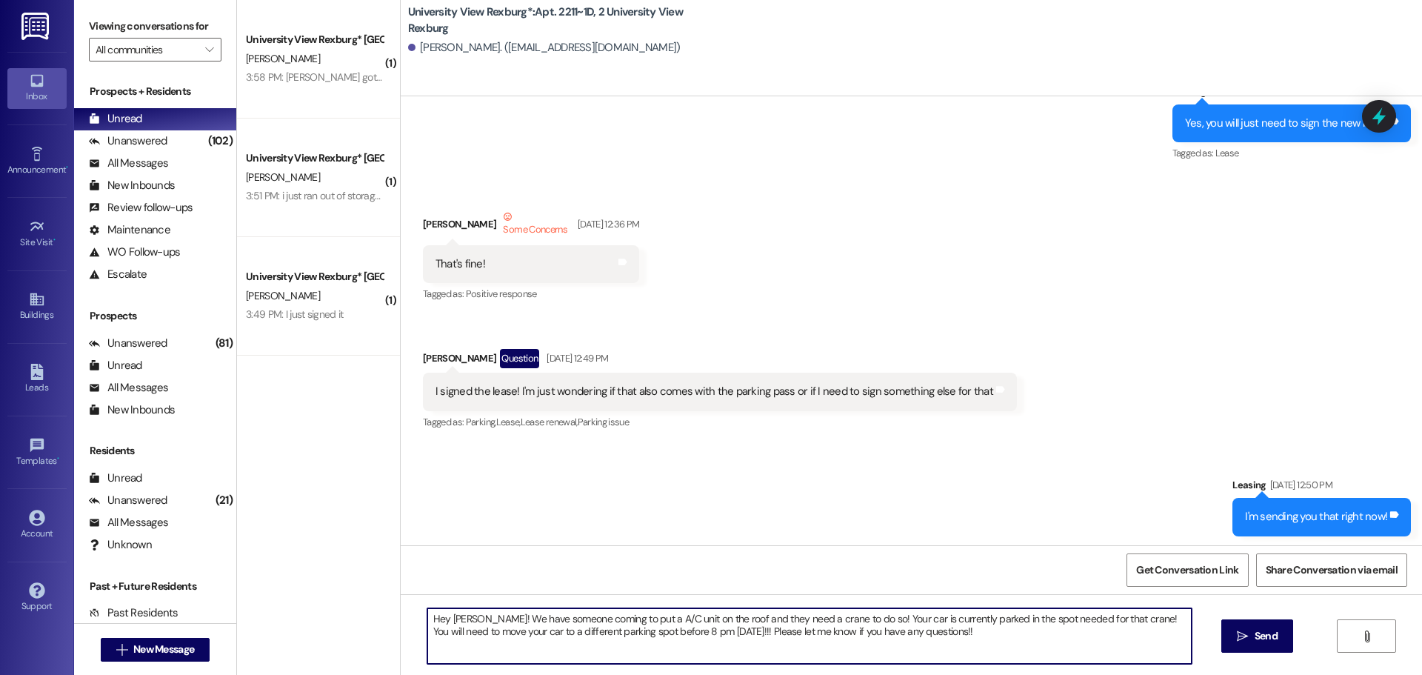
click at [466, 619] on textarea "Hey [PERSON_NAME]! We have someone coming to put a A/C unit on the roof and the…" at bounding box center [809, 636] width 764 height 56
type textarea "Hey [PERSON_NAME]! We have someone coming to put a A/C unit on the roof and the…"
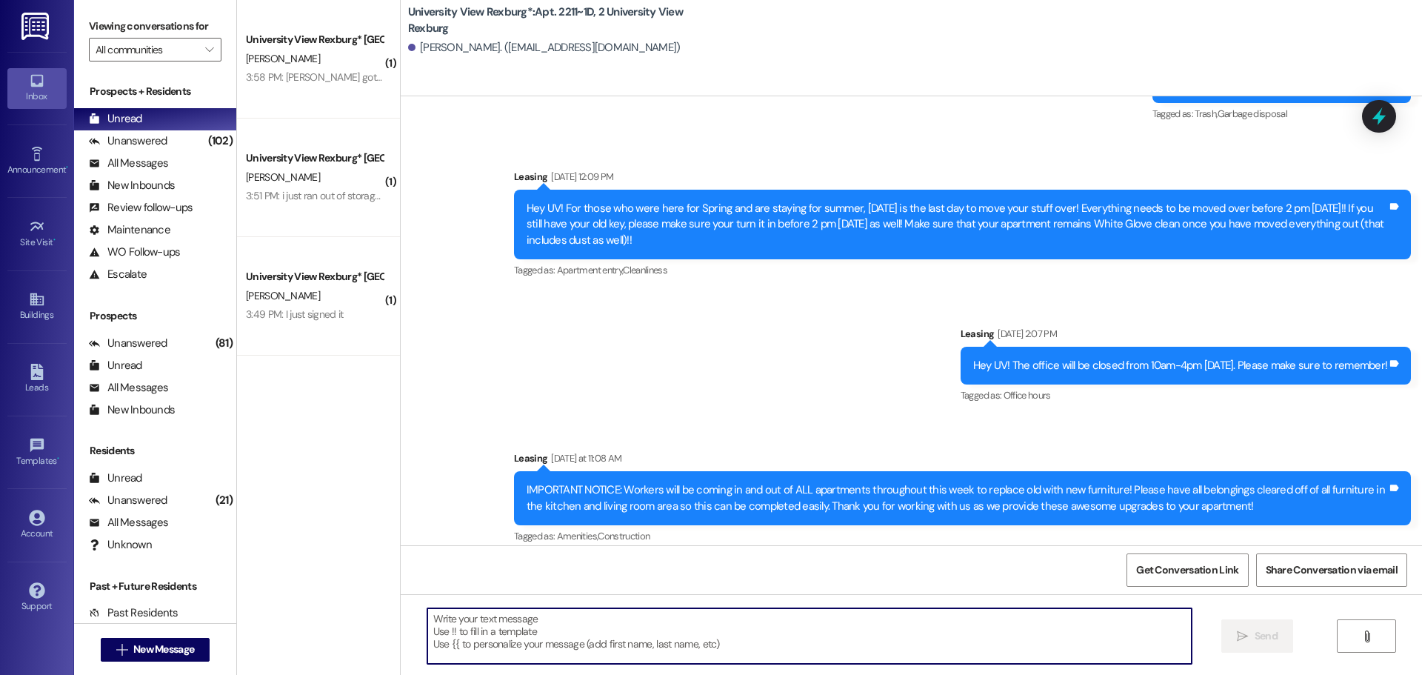
scroll to position [37978, 0]
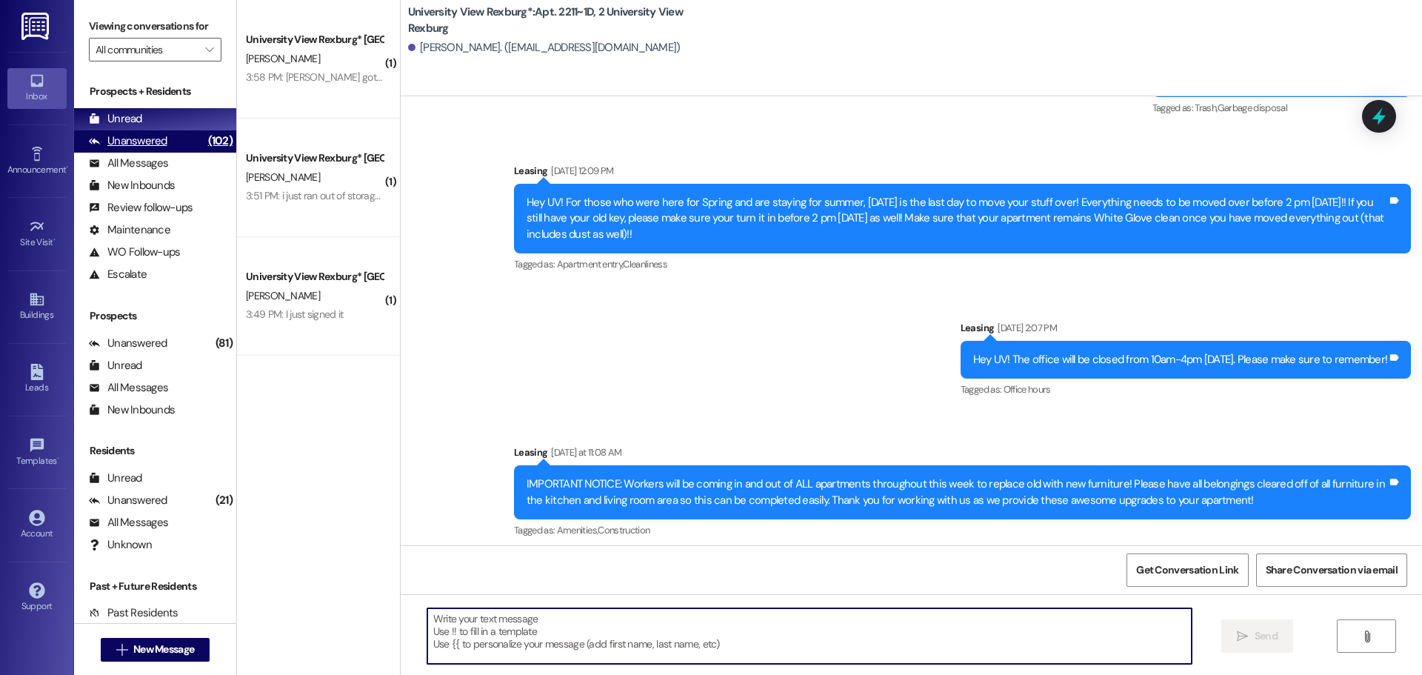
click at [173, 147] on div "Unanswered (102)" at bounding box center [155, 141] width 162 height 22
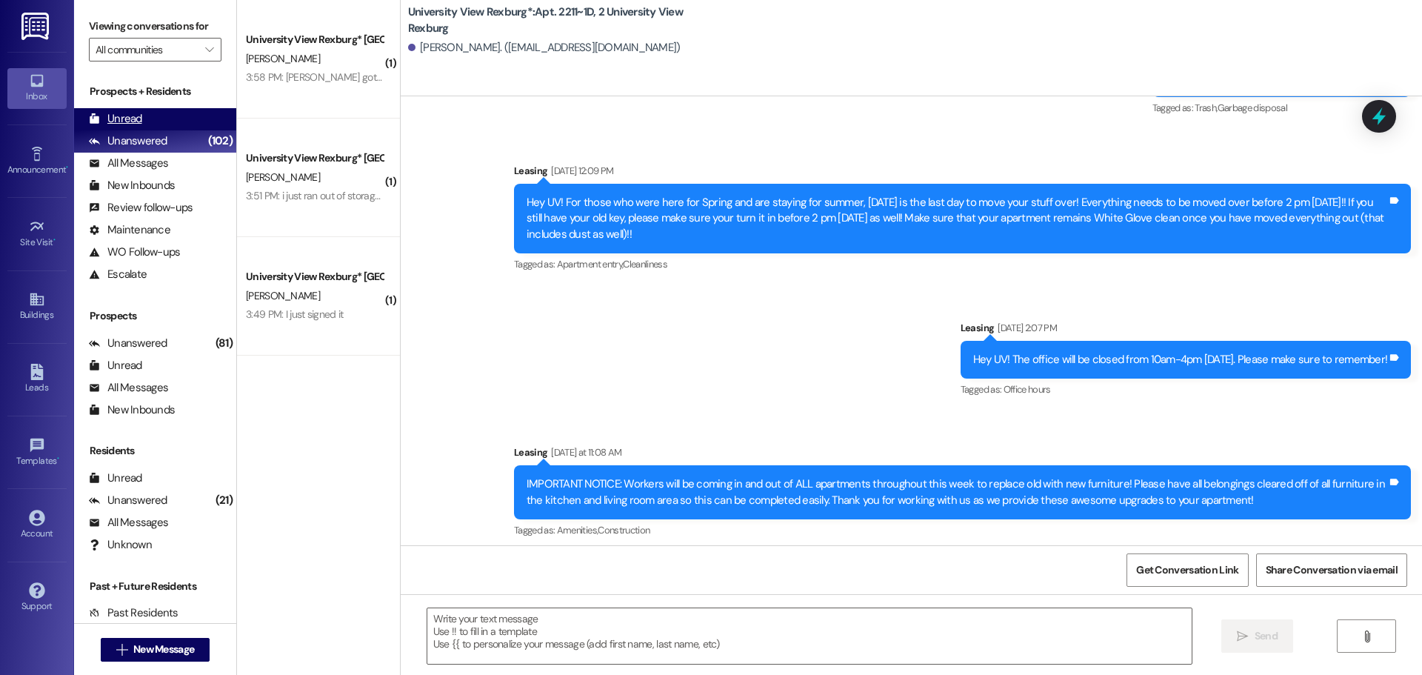
click at [171, 124] on div "Unread (0)" at bounding box center [155, 119] width 162 height 22
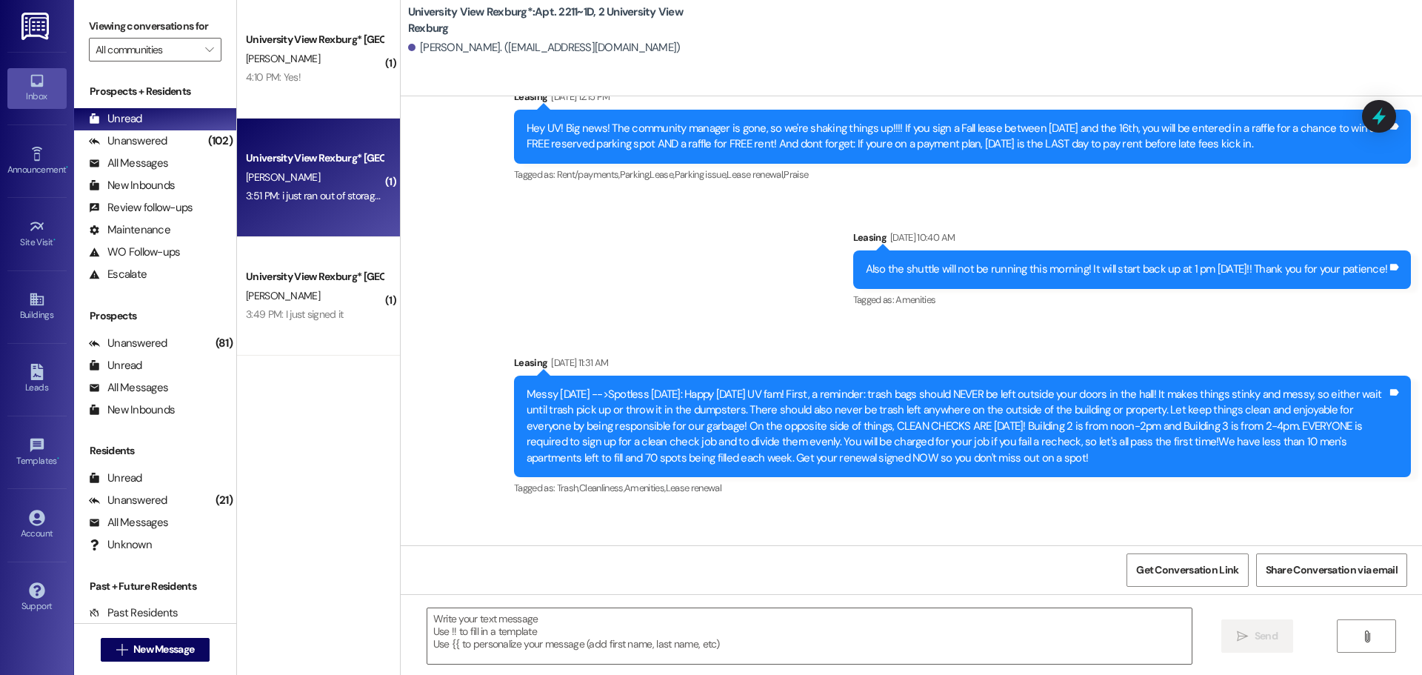
scroll to position [37311, 0]
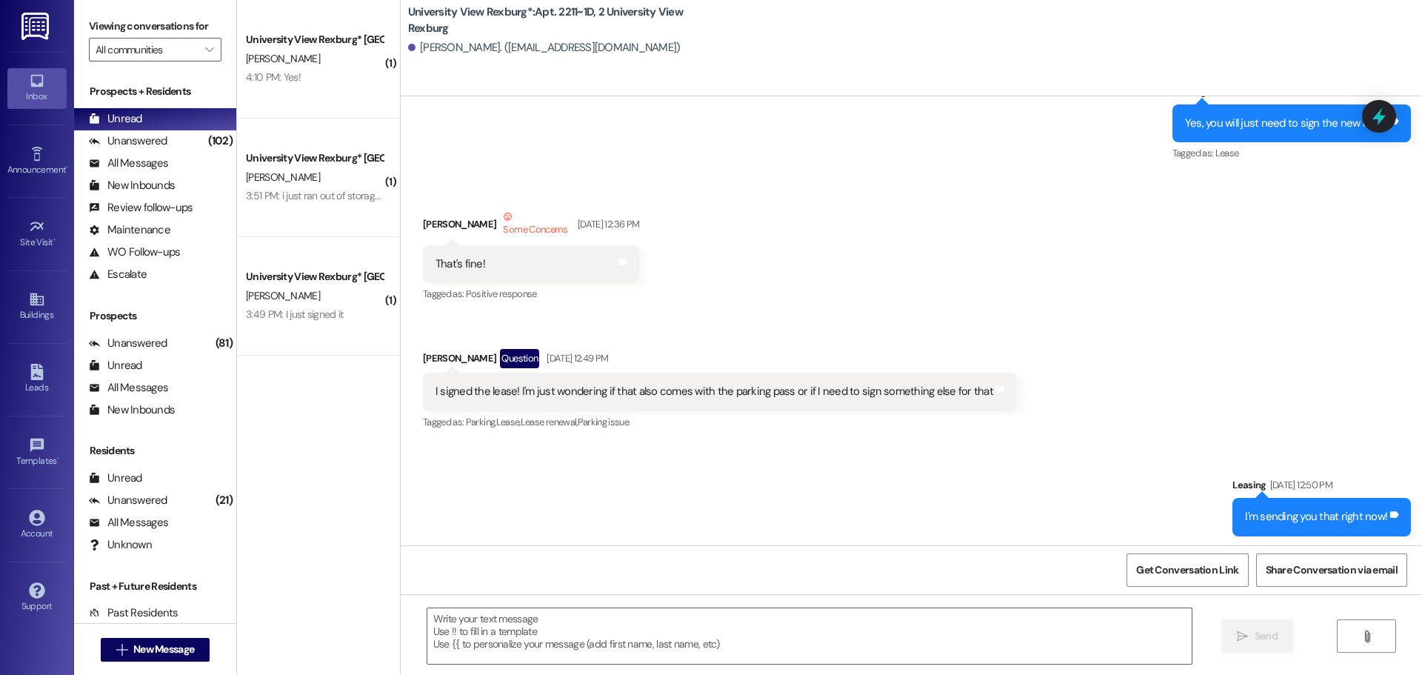
click at [313, 450] on div "( 1 ) University View Rexburg* Prospect [PERSON_NAME] 4:10 PM: Yes! 4:10 PM: Ye…" at bounding box center [318, 285] width 163 height 570
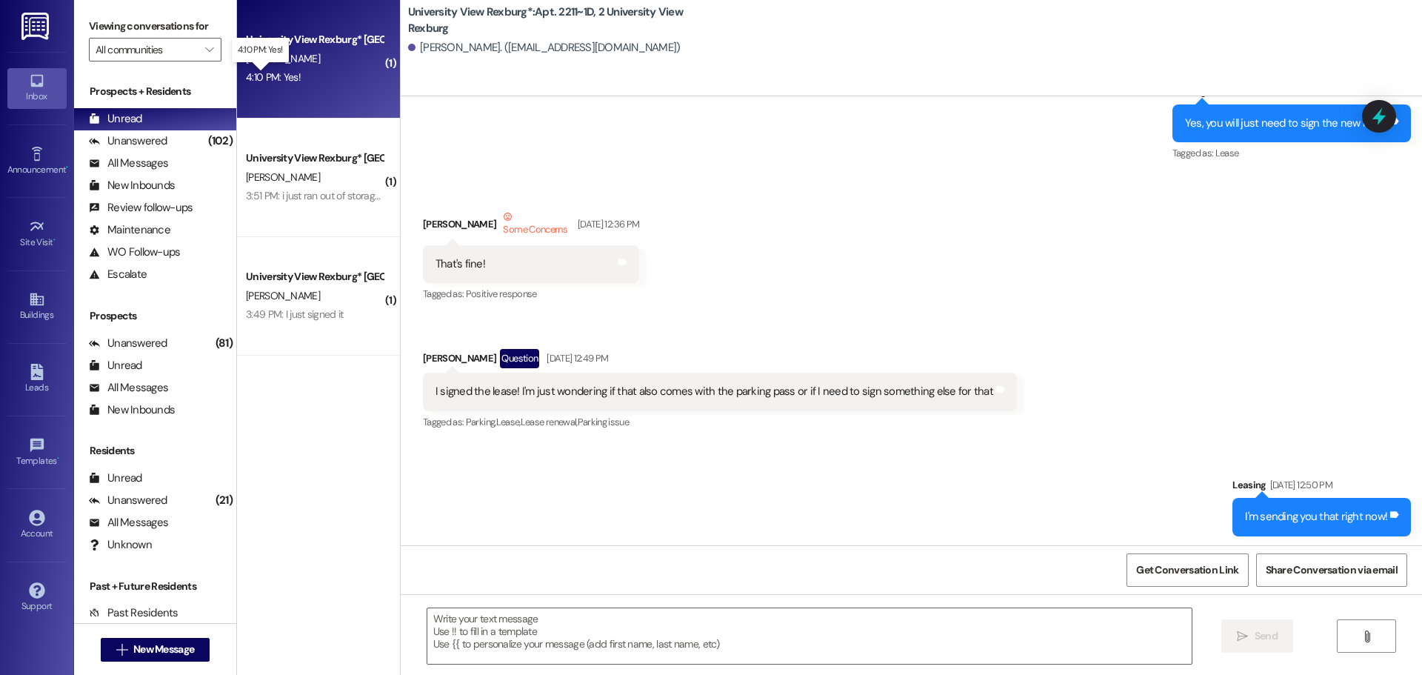
click at [257, 76] on div "4:10 PM: Yes! 4:10 PM: Yes!" at bounding box center [273, 76] width 55 height 13
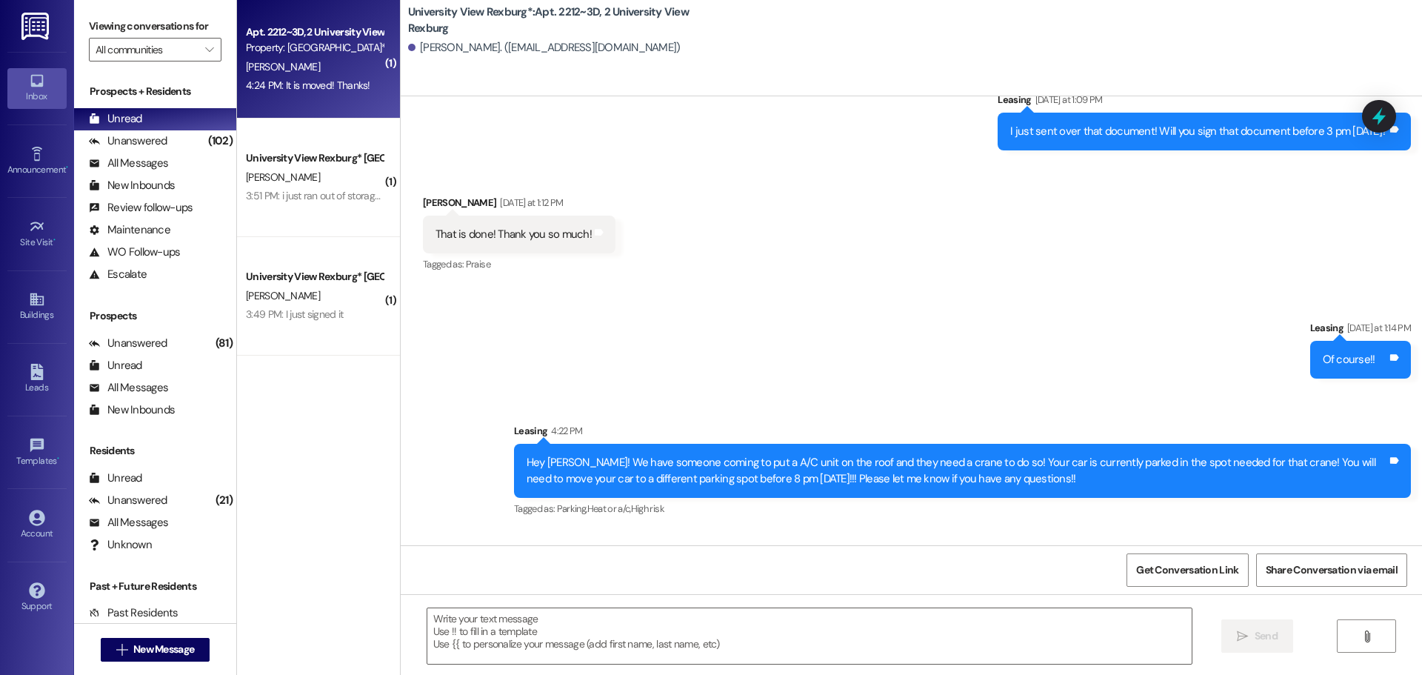
scroll to position [35720, 0]
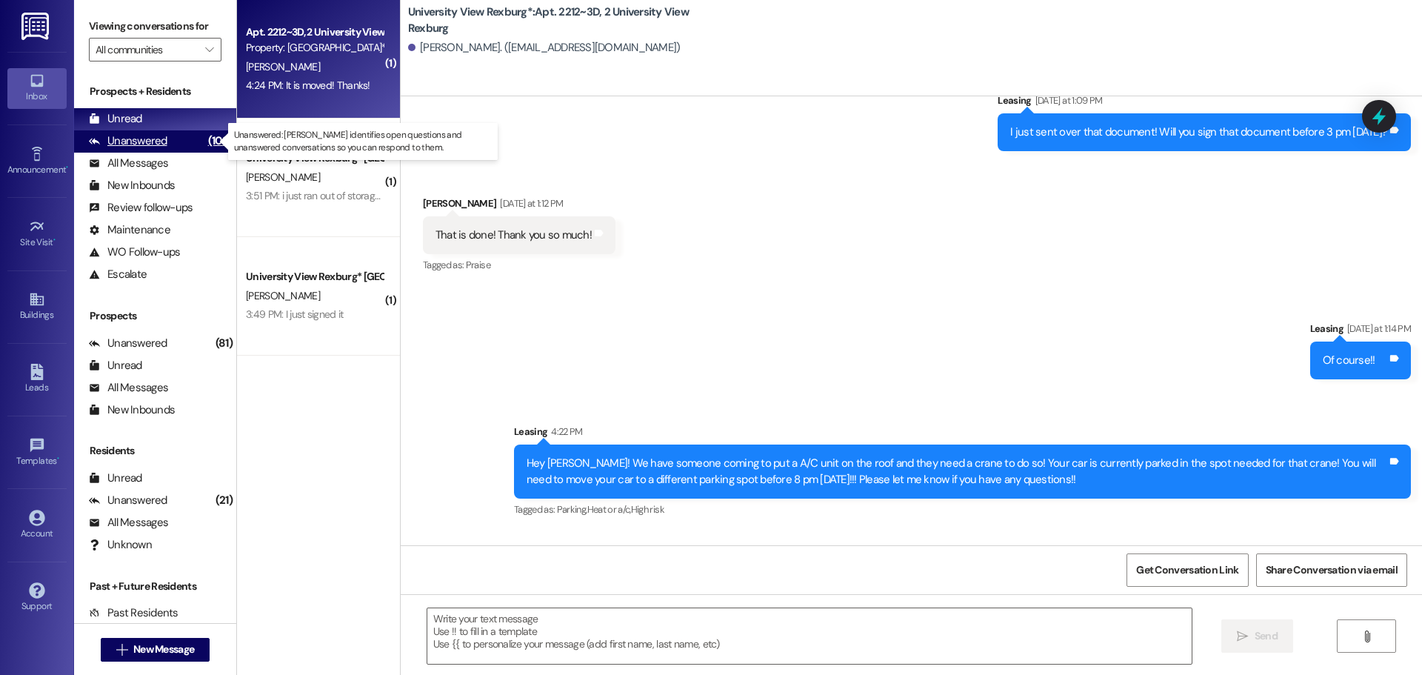
click at [139, 136] on div "Unanswered" at bounding box center [128, 141] width 79 height 16
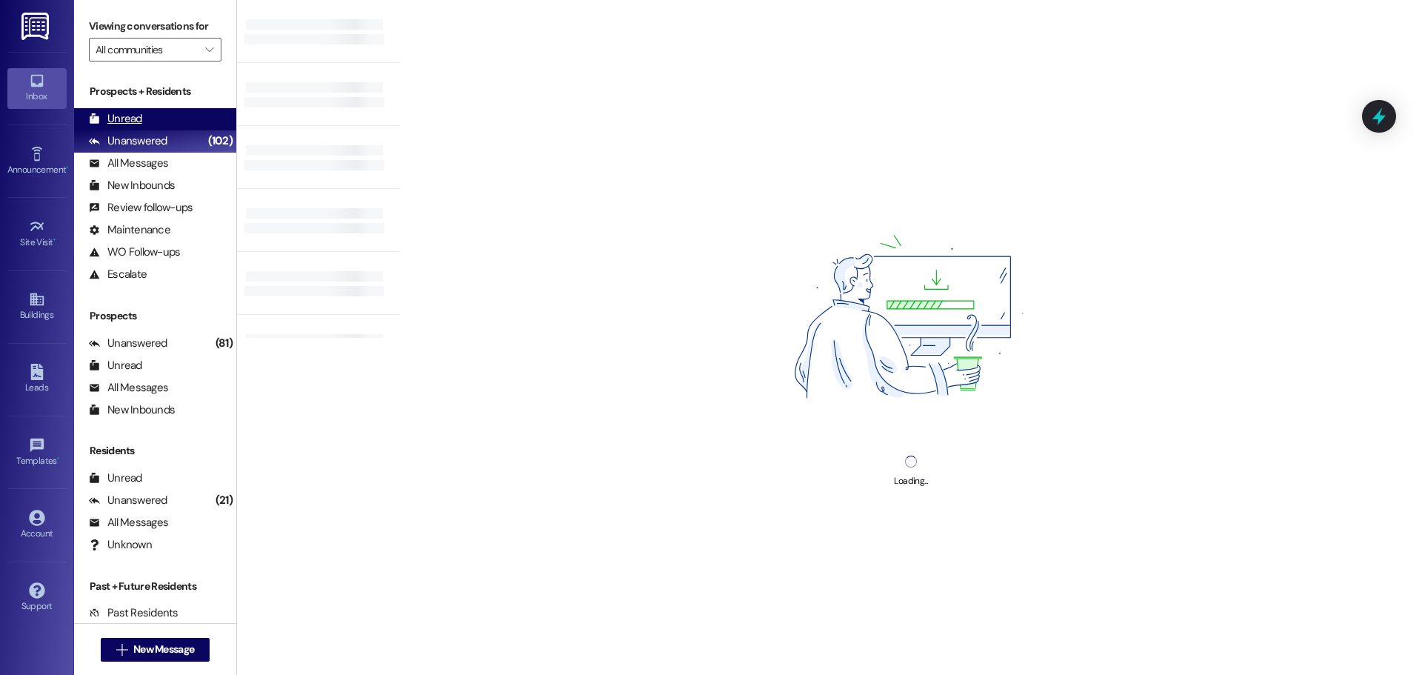
click at [124, 112] on div "Unread" at bounding box center [115, 119] width 53 height 16
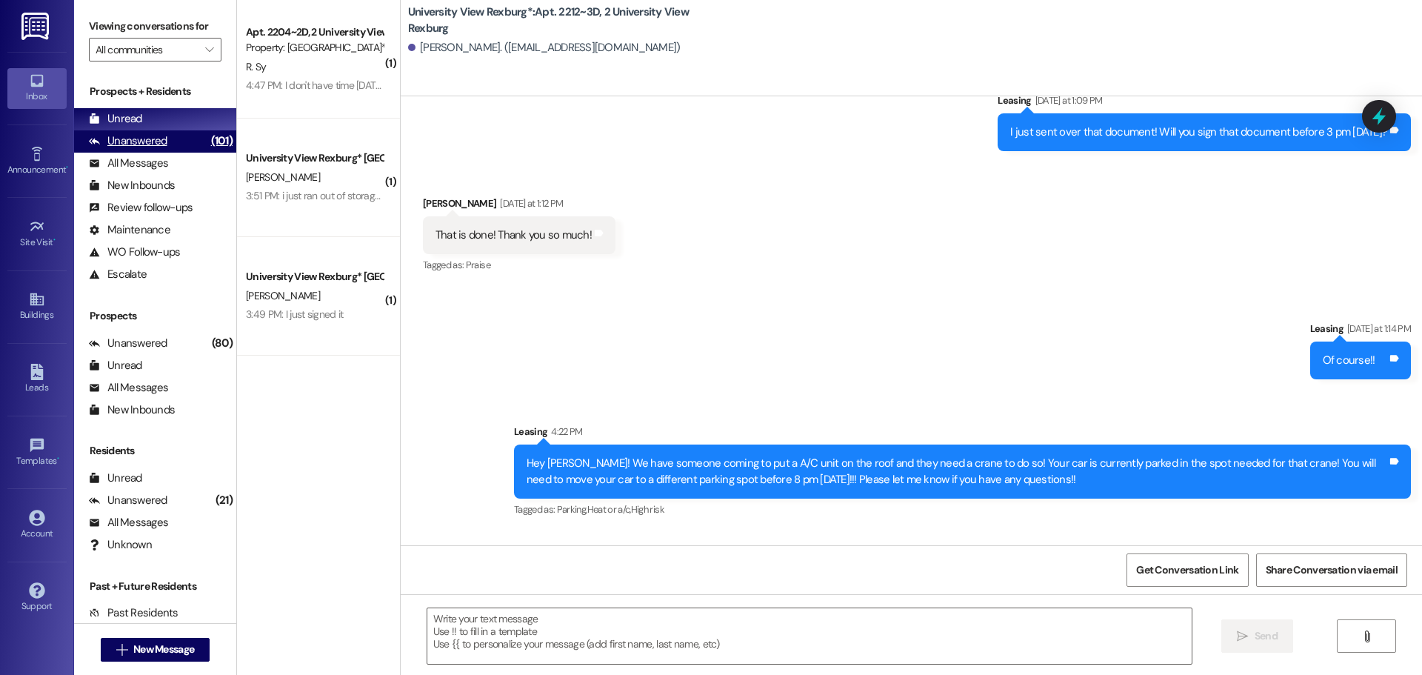
click at [167, 138] on div "Unanswered (101)" at bounding box center [155, 141] width 162 height 22
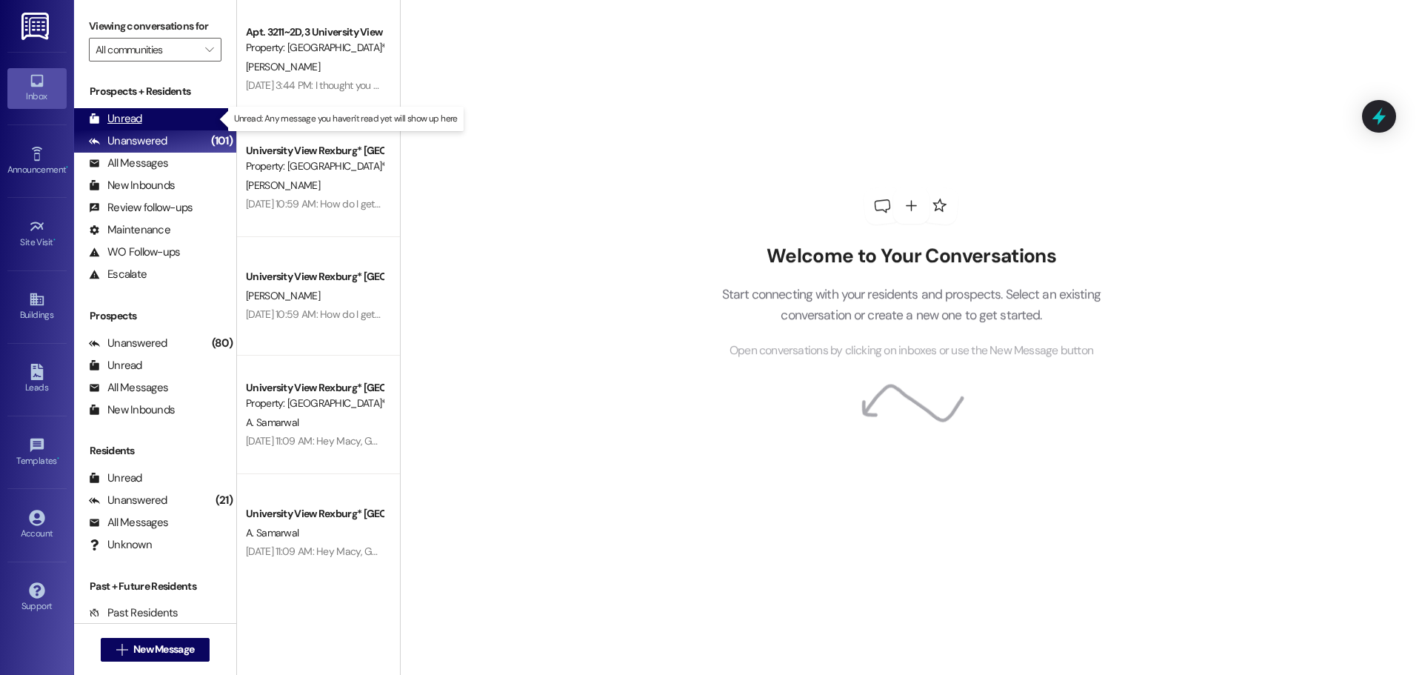
click at [110, 120] on div "Unread" at bounding box center [115, 119] width 53 height 16
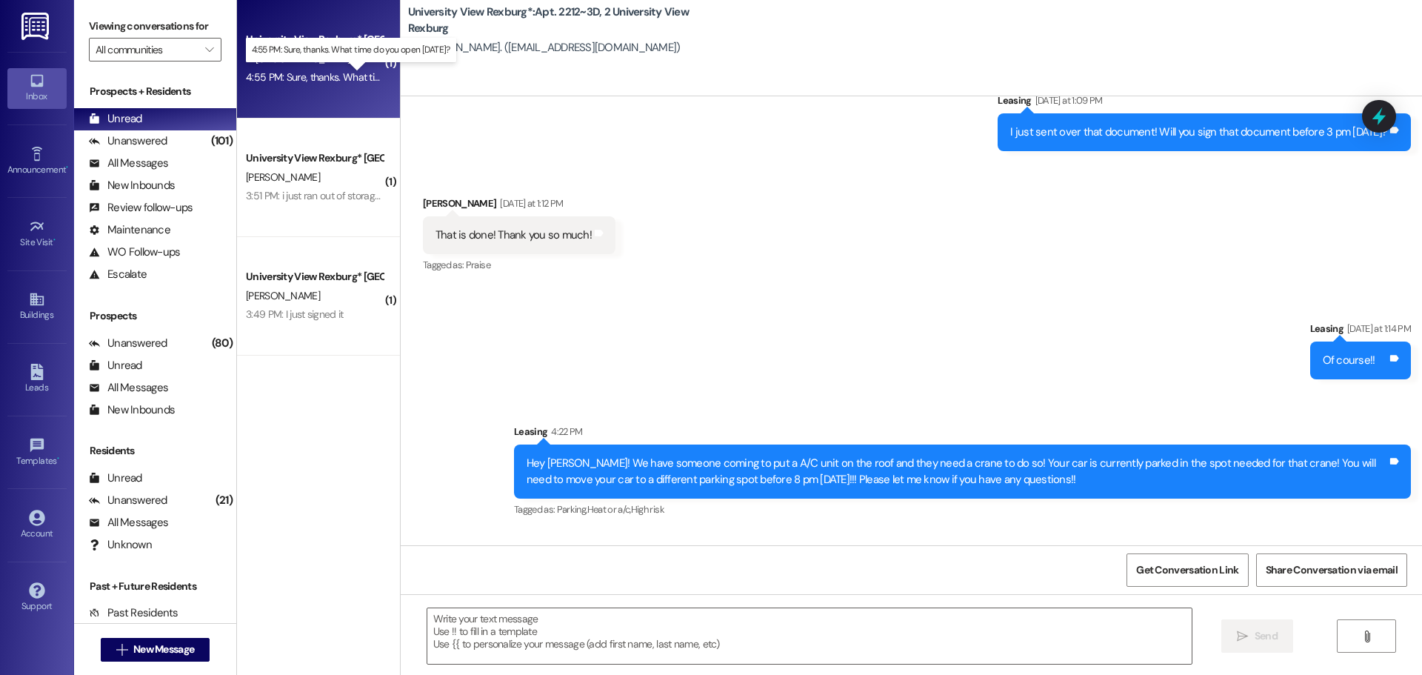
click at [310, 80] on div "4:55 PM: Sure, thanks. What time do you open [DATE]? 4:55 PM: Sure, thanks. Wha…" at bounding box center [362, 76] width 233 height 13
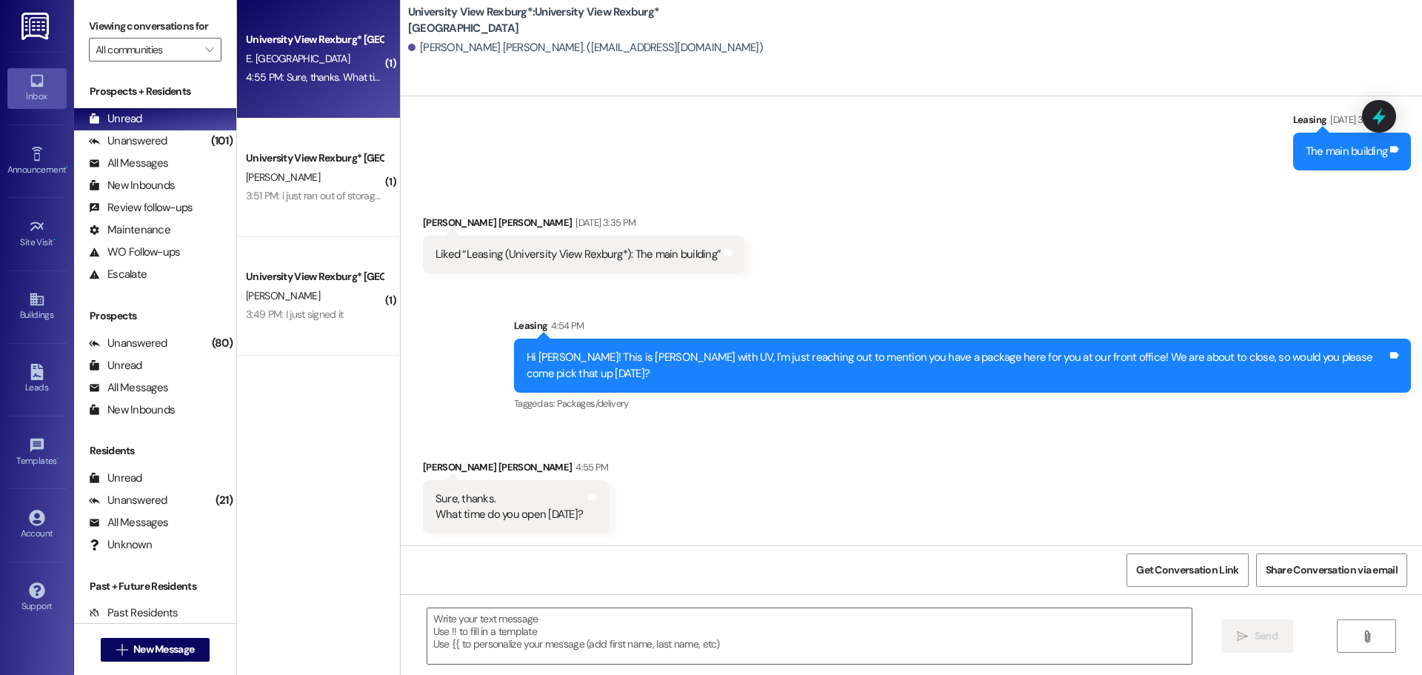
scroll to position [3136, 0]
